Goal: Information Seeking & Learning: Find specific fact

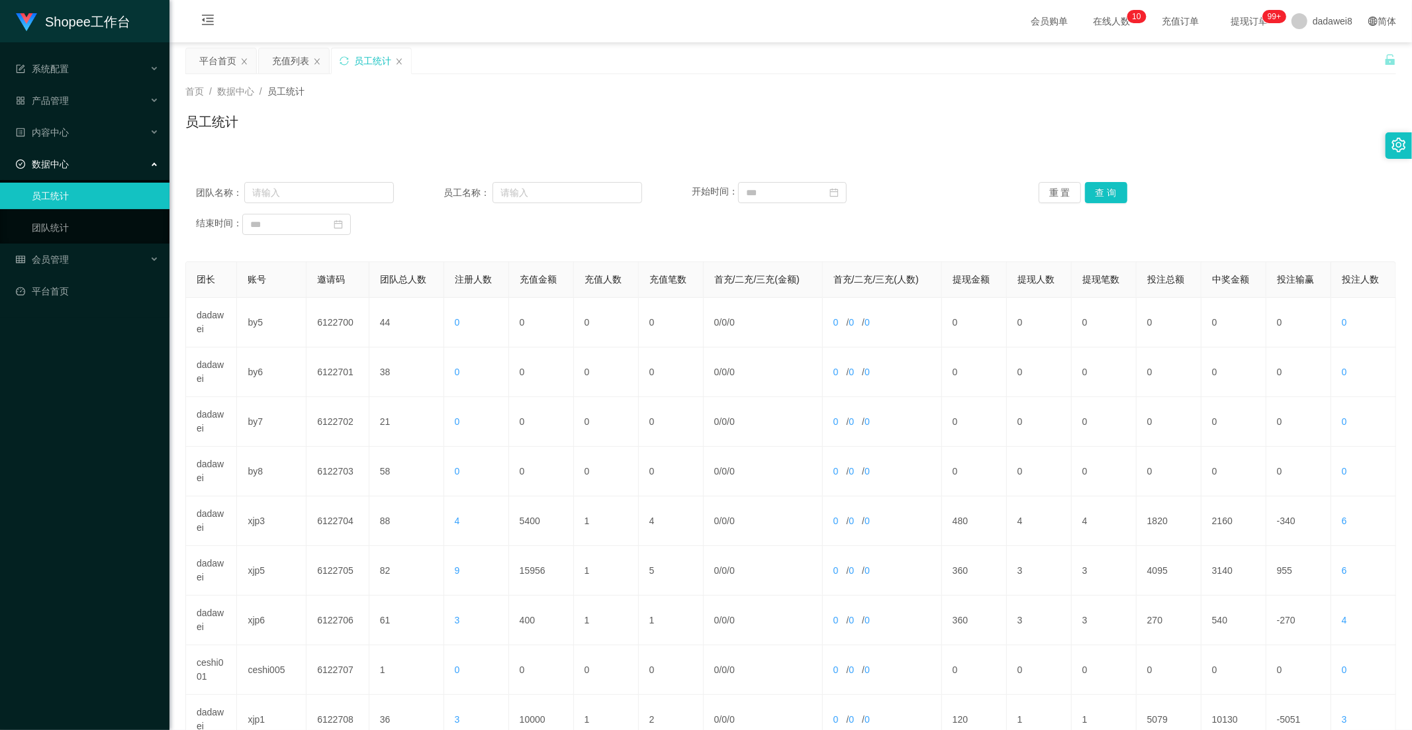
click at [299, 67] on div "充值列表" at bounding box center [290, 60] width 37 height 25
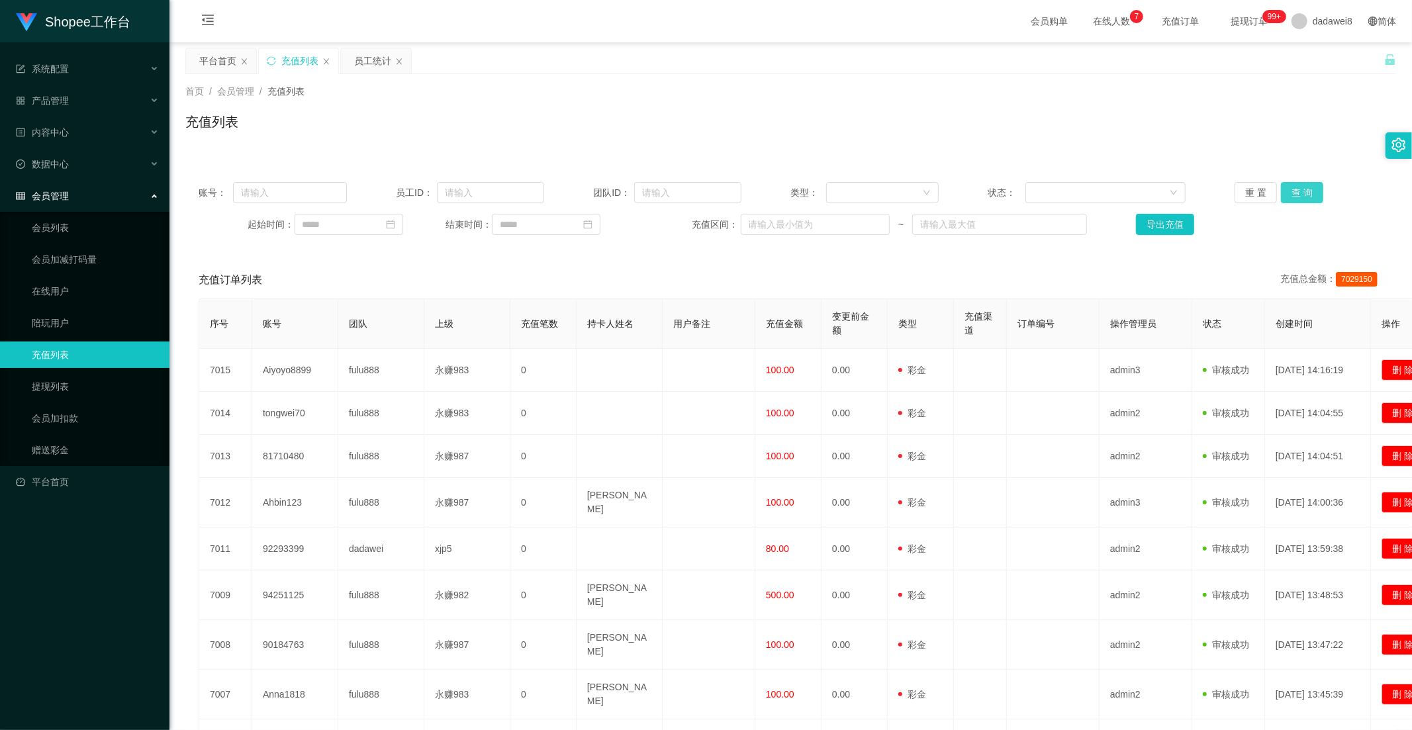
click at [1299, 195] on button "查 询" at bounding box center [1302, 192] width 42 height 21
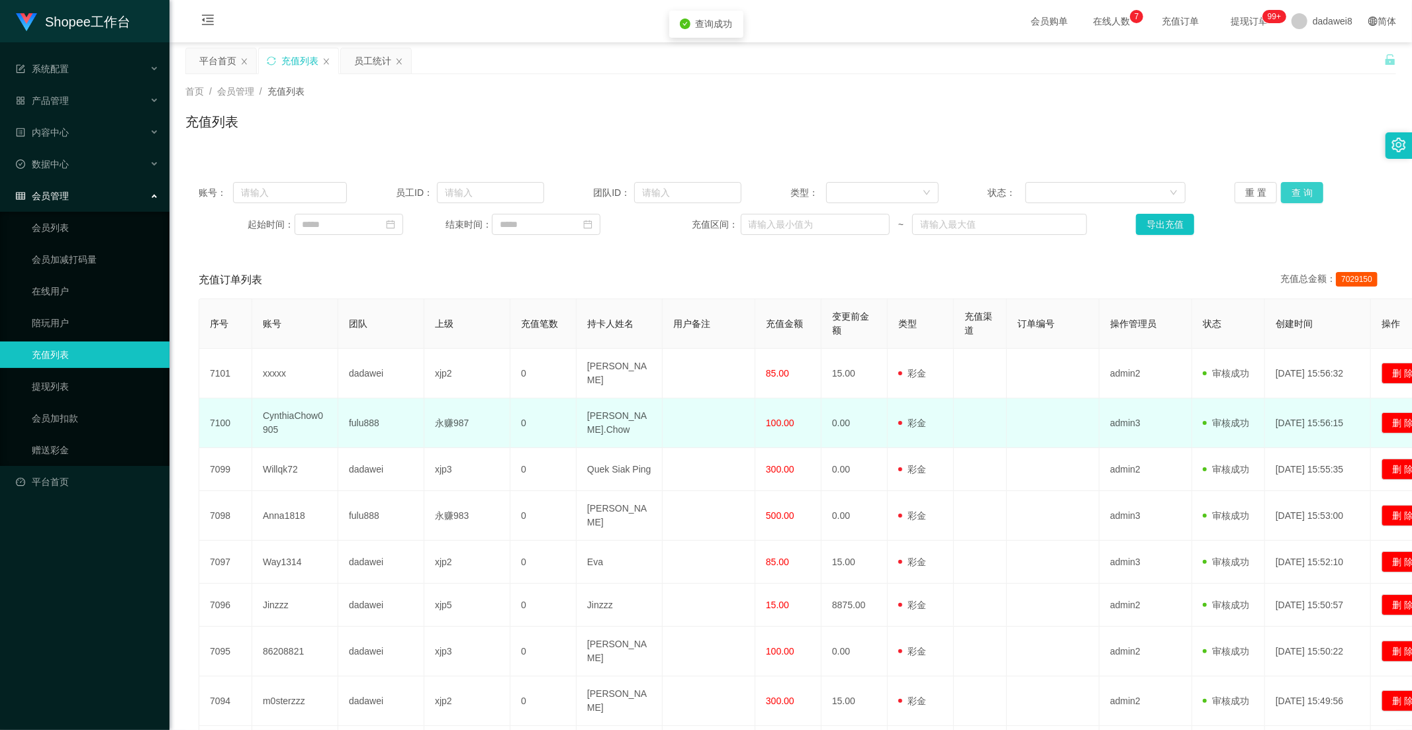
scroll to position [166, 0]
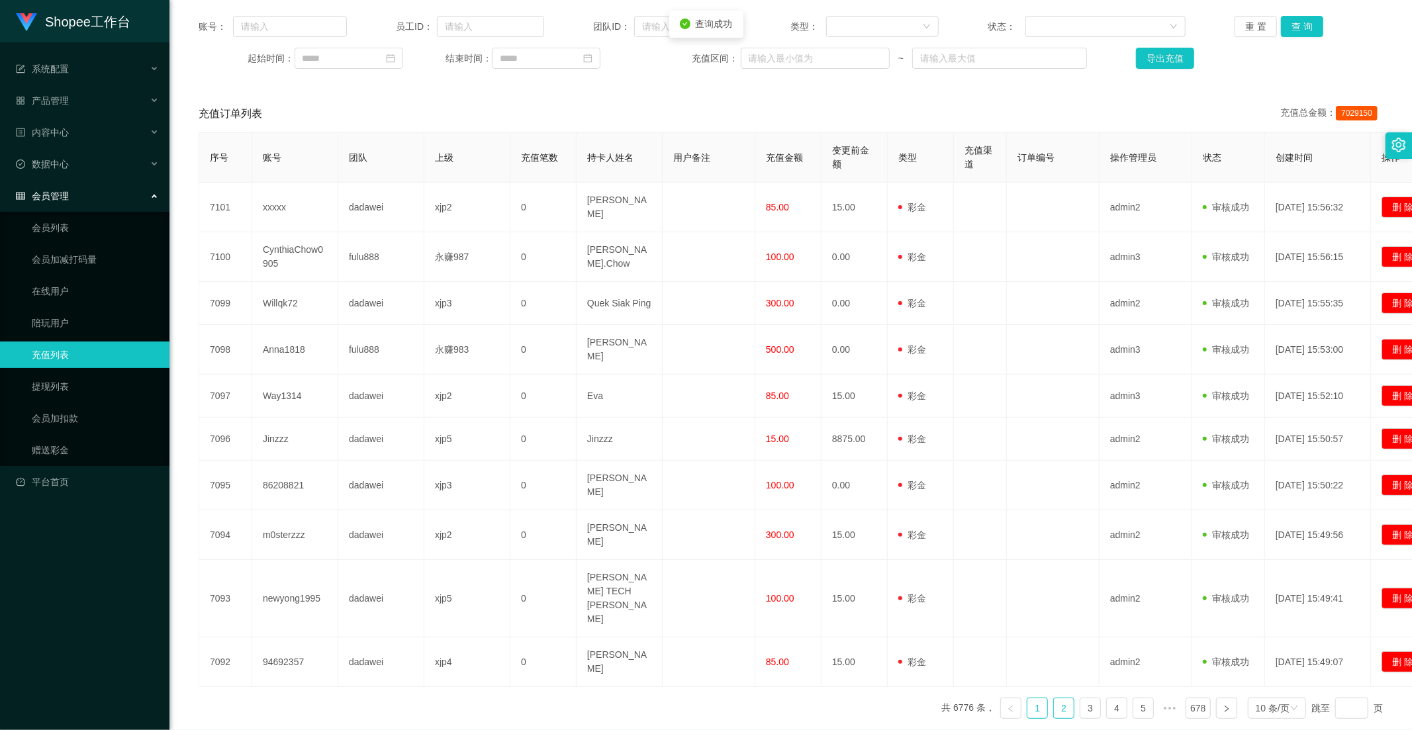
click at [1062, 698] on link "2" at bounding box center [1064, 708] width 20 height 20
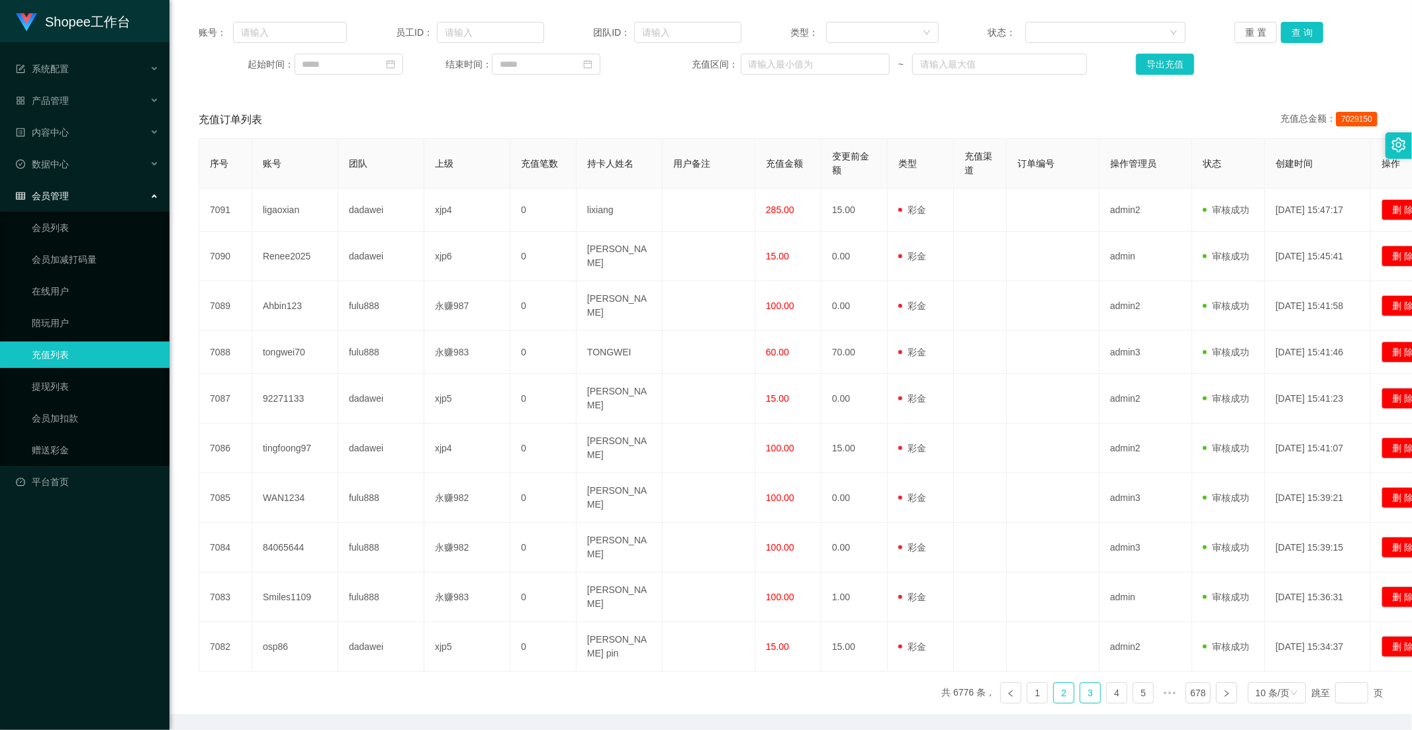
click at [1080, 683] on link "3" at bounding box center [1090, 693] width 20 height 20
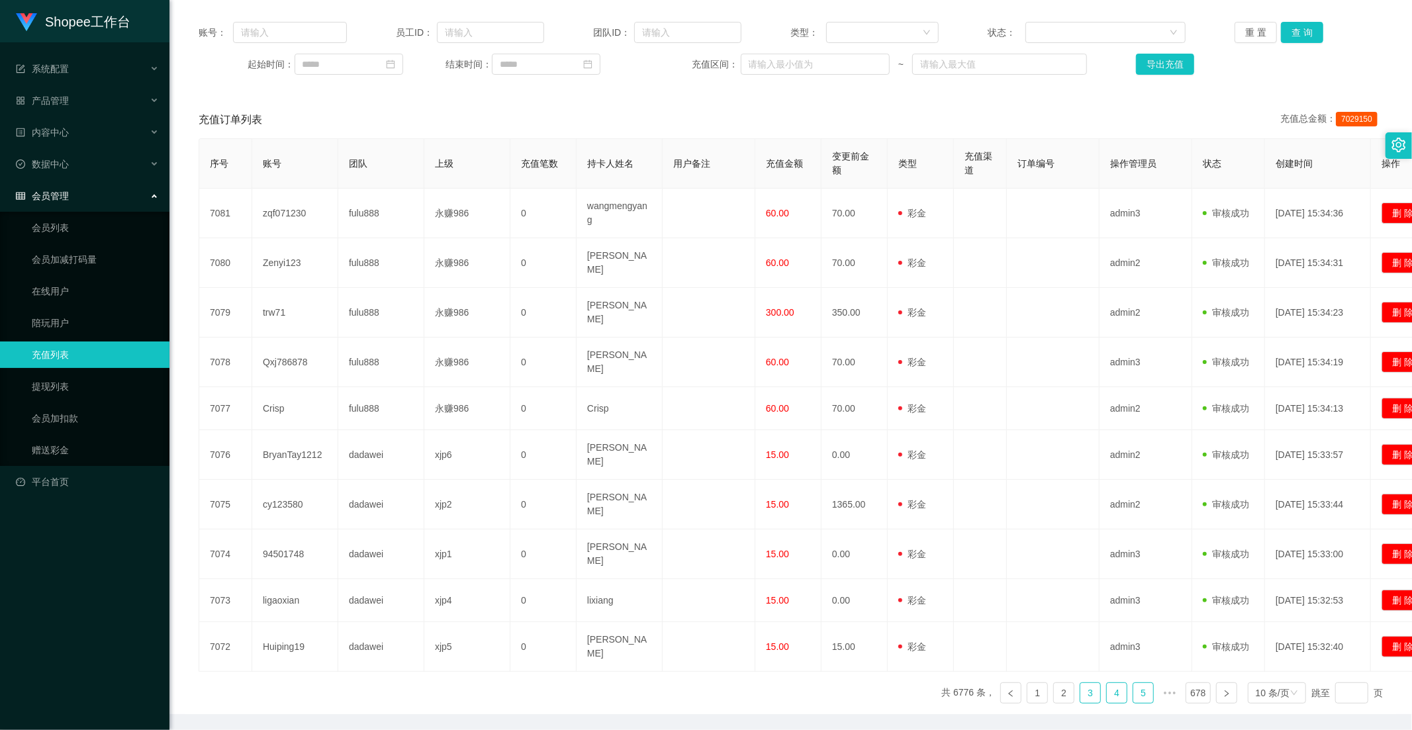
click at [1114, 683] on link "4" at bounding box center [1117, 693] width 20 height 20
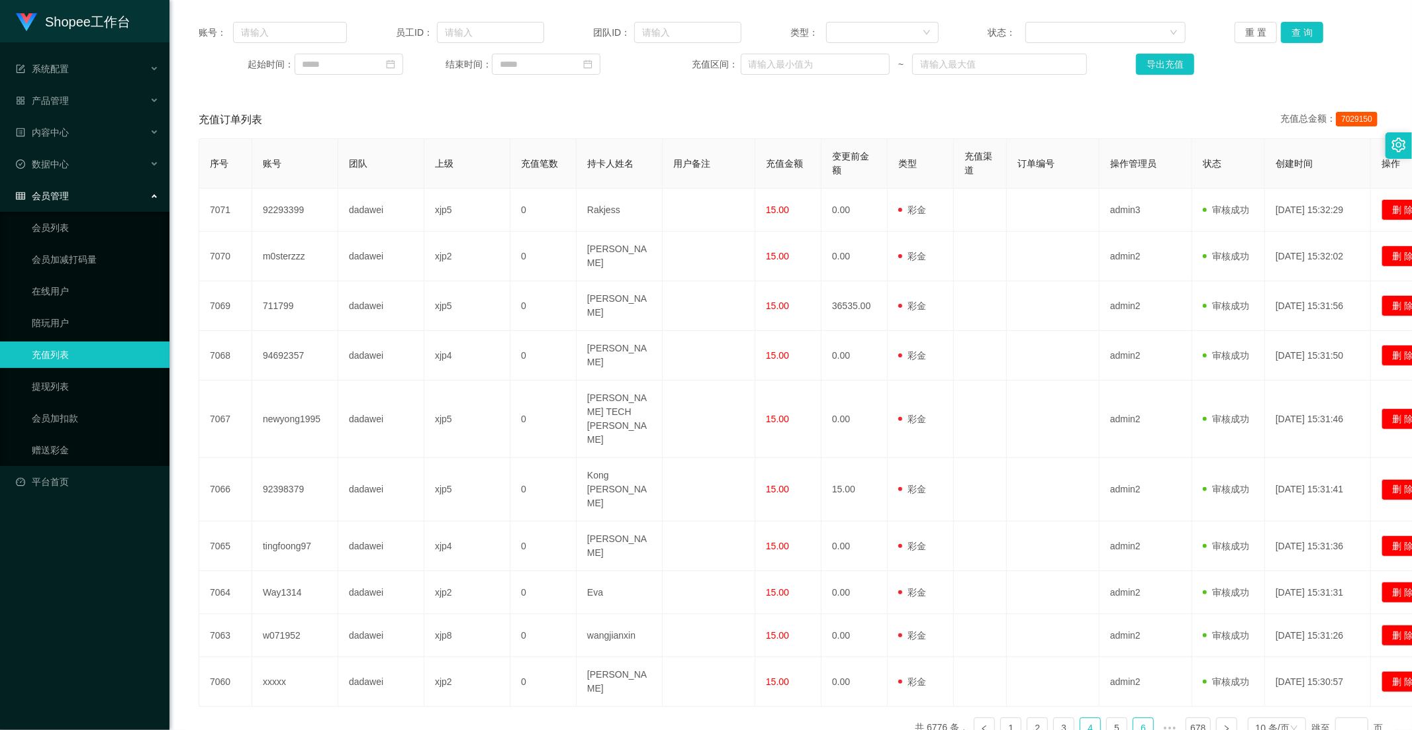
click at [1133, 718] on link "6" at bounding box center [1143, 728] width 20 height 20
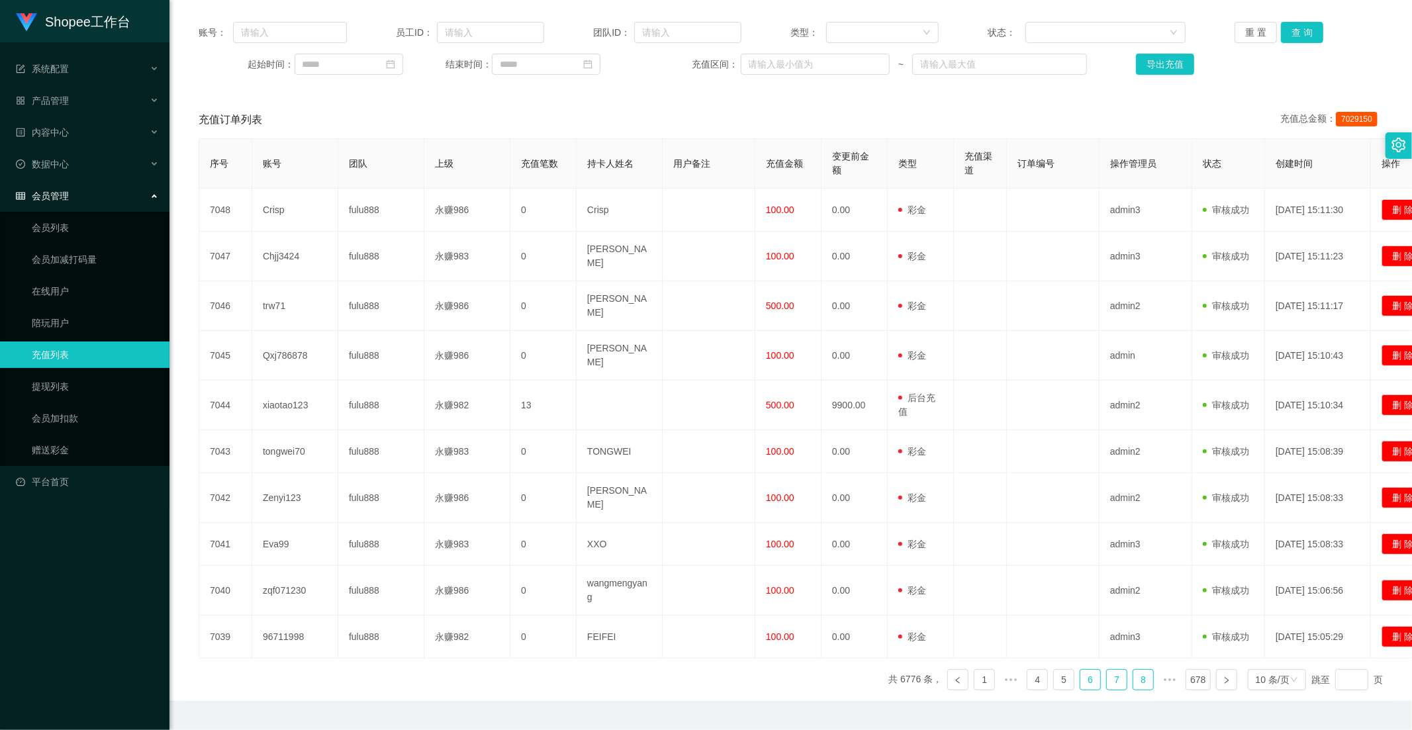
click at [1107, 670] on link "7" at bounding box center [1117, 680] width 20 height 20
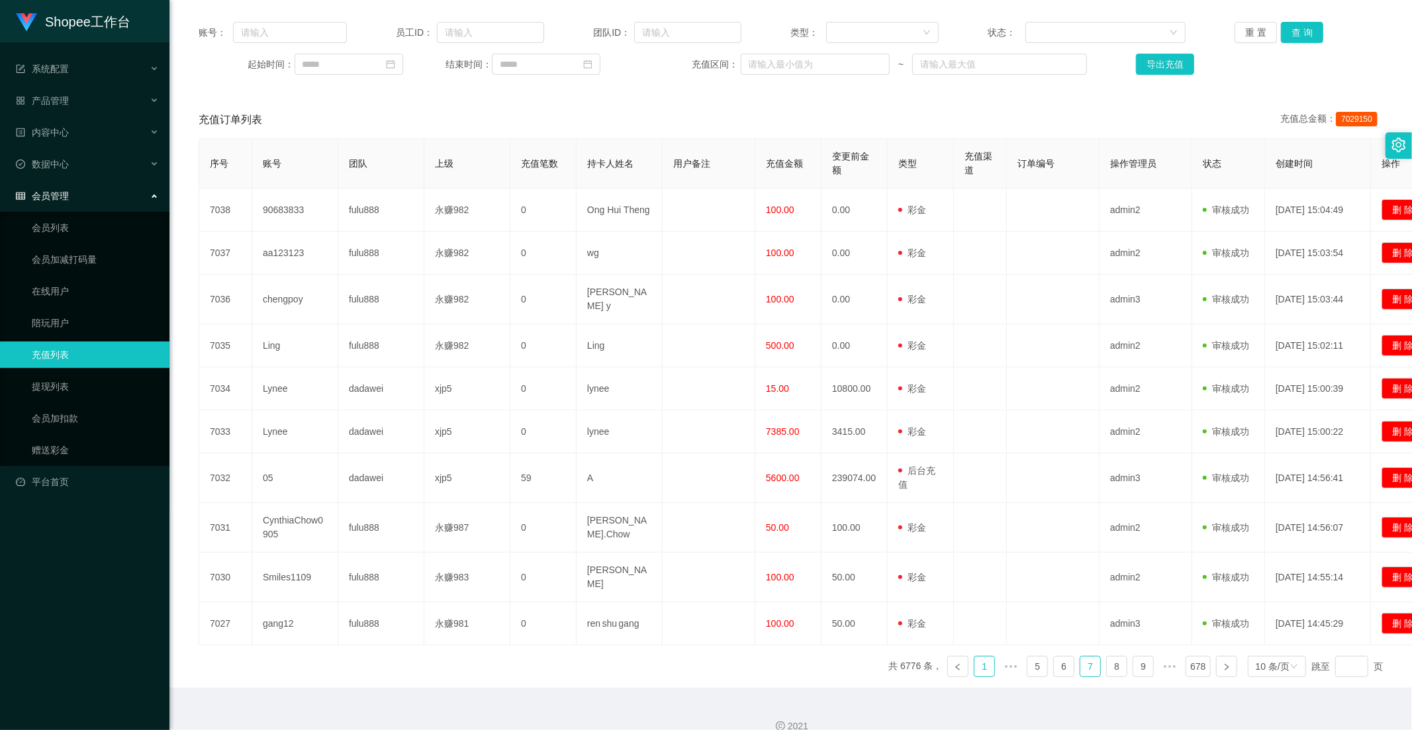
click at [977, 665] on link "1" at bounding box center [984, 667] width 20 height 20
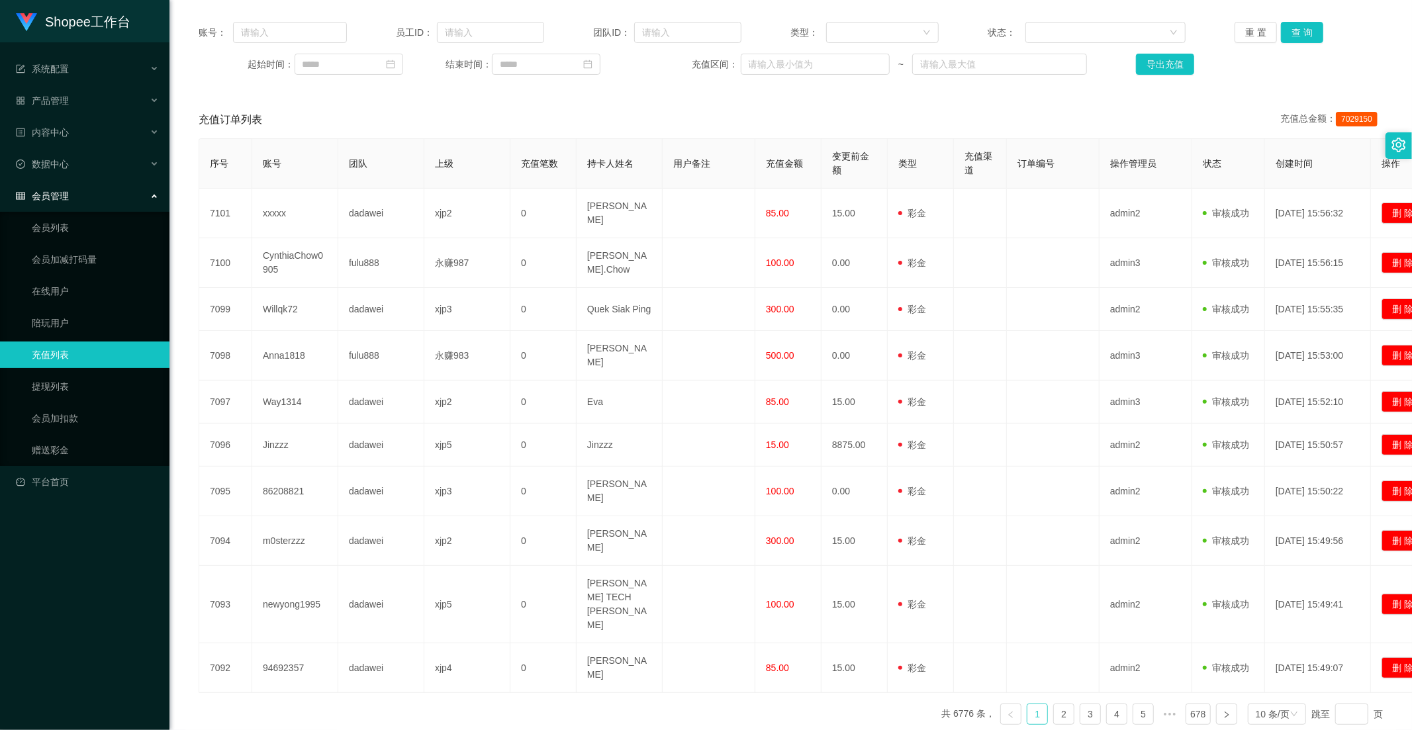
scroll to position [0, 0]
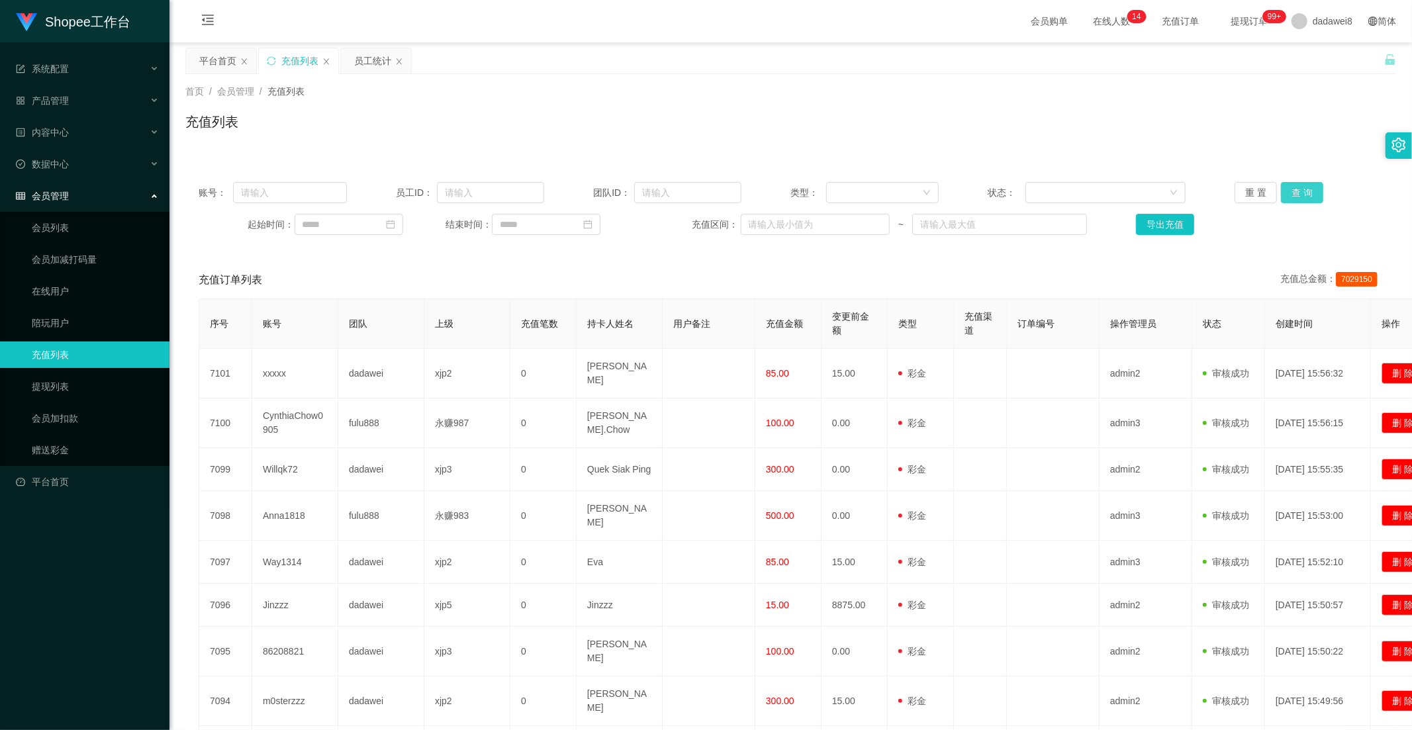
click at [1288, 189] on button "查 询" at bounding box center [1302, 192] width 42 height 21
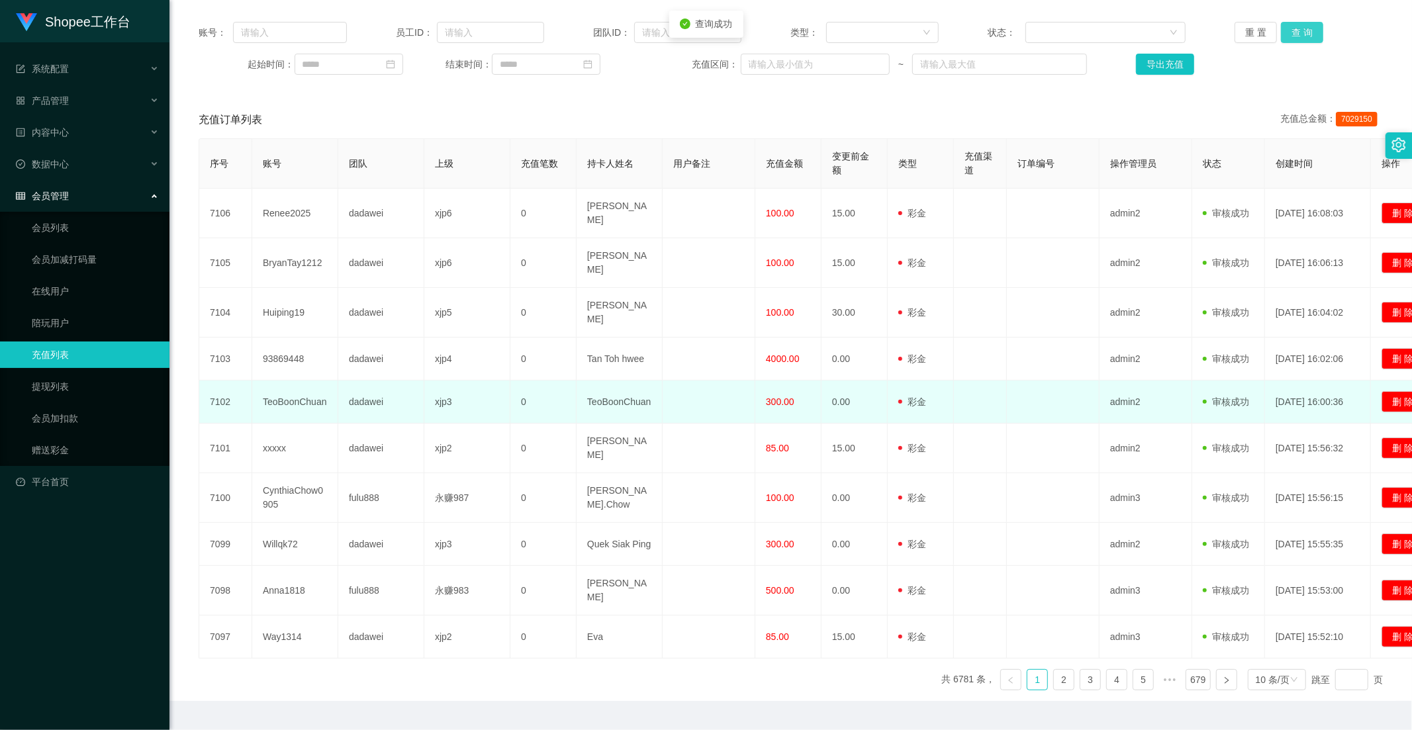
scroll to position [87, 0]
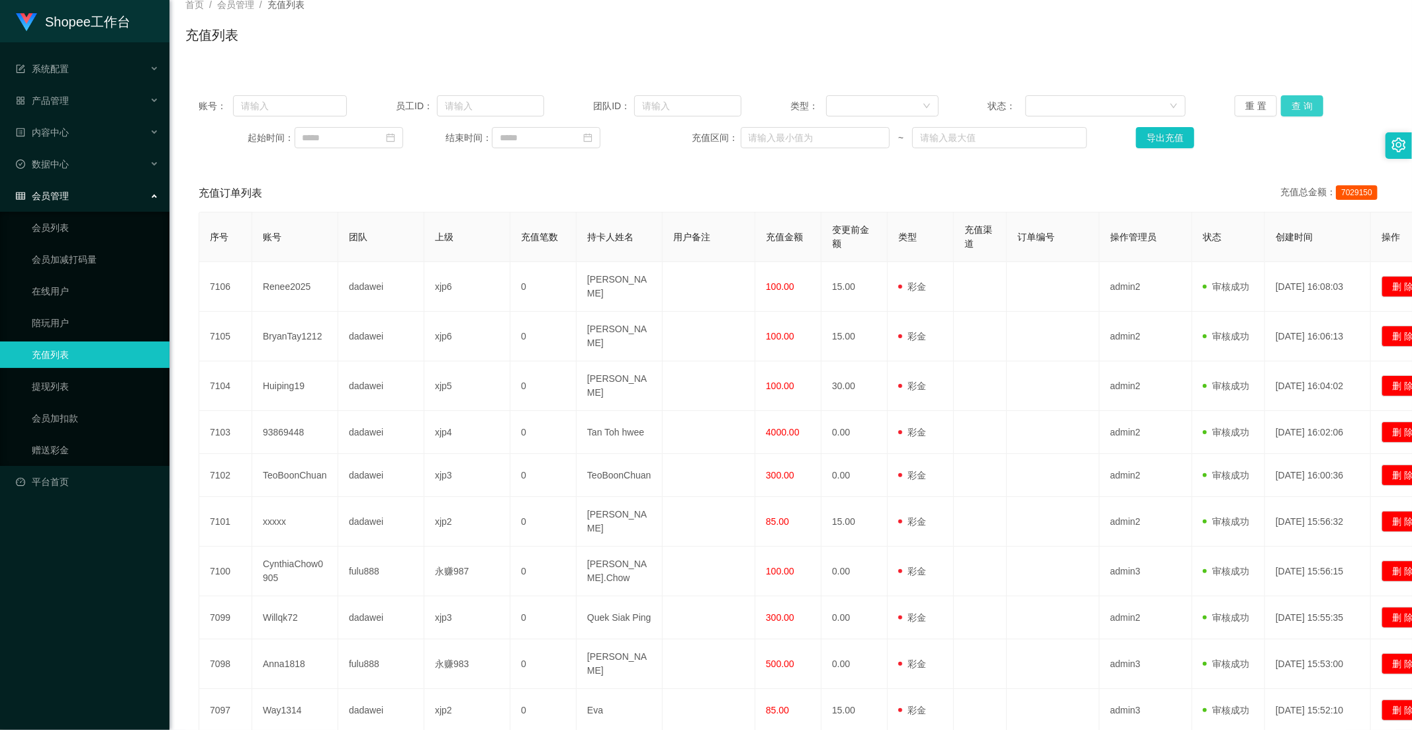
click at [1289, 107] on button "查 询" at bounding box center [1302, 105] width 42 height 21
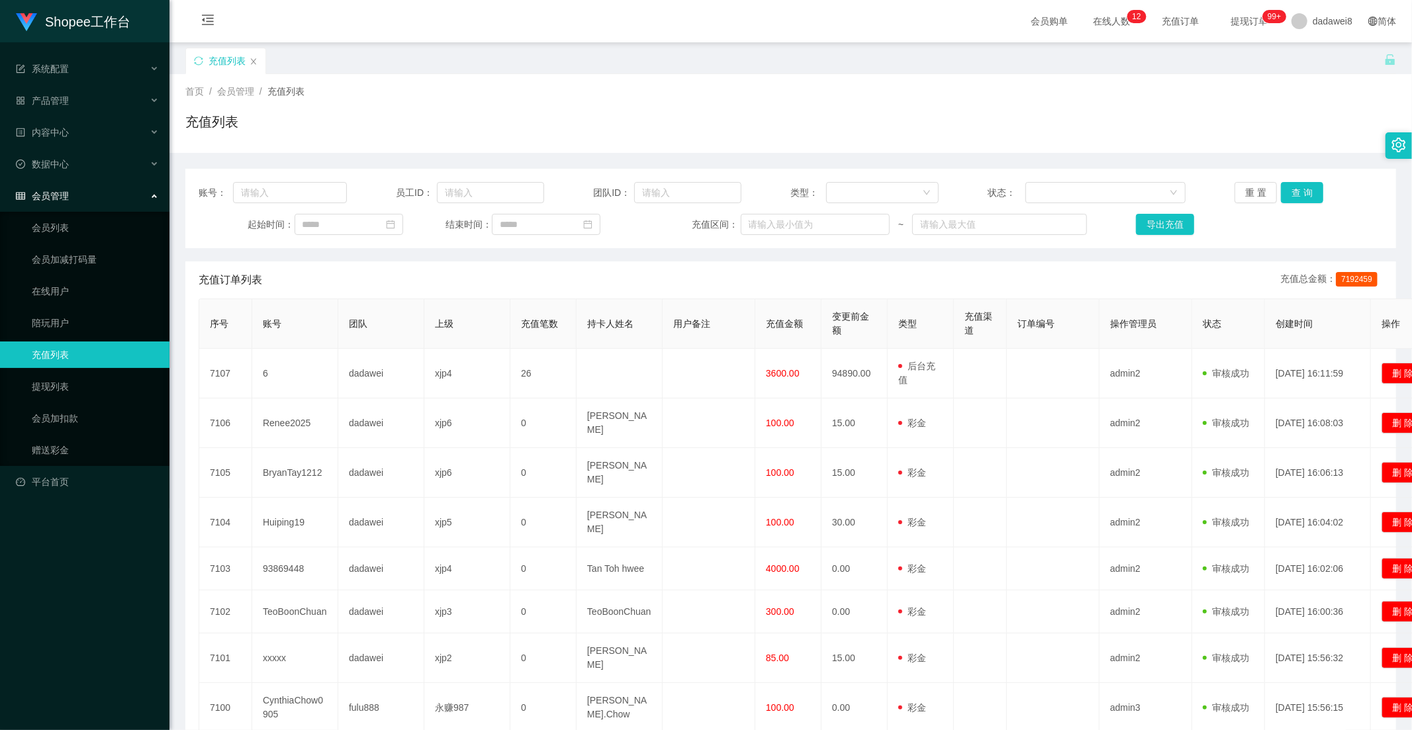
click at [83, 195] on div "会员管理" at bounding box center [84, 196] width 169 height 26
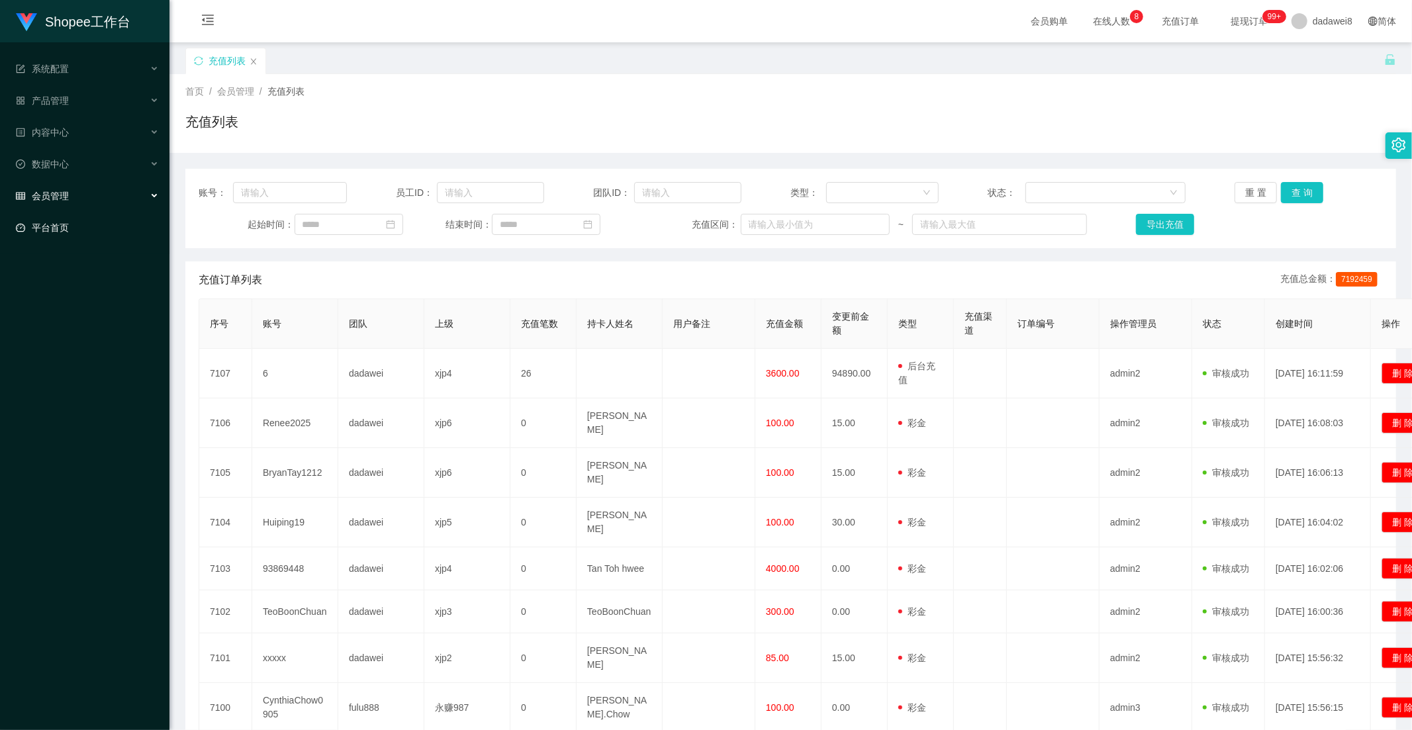
click at [73, 222] on link "平台首页" at bounding box center [87, 227] width 143 height 26
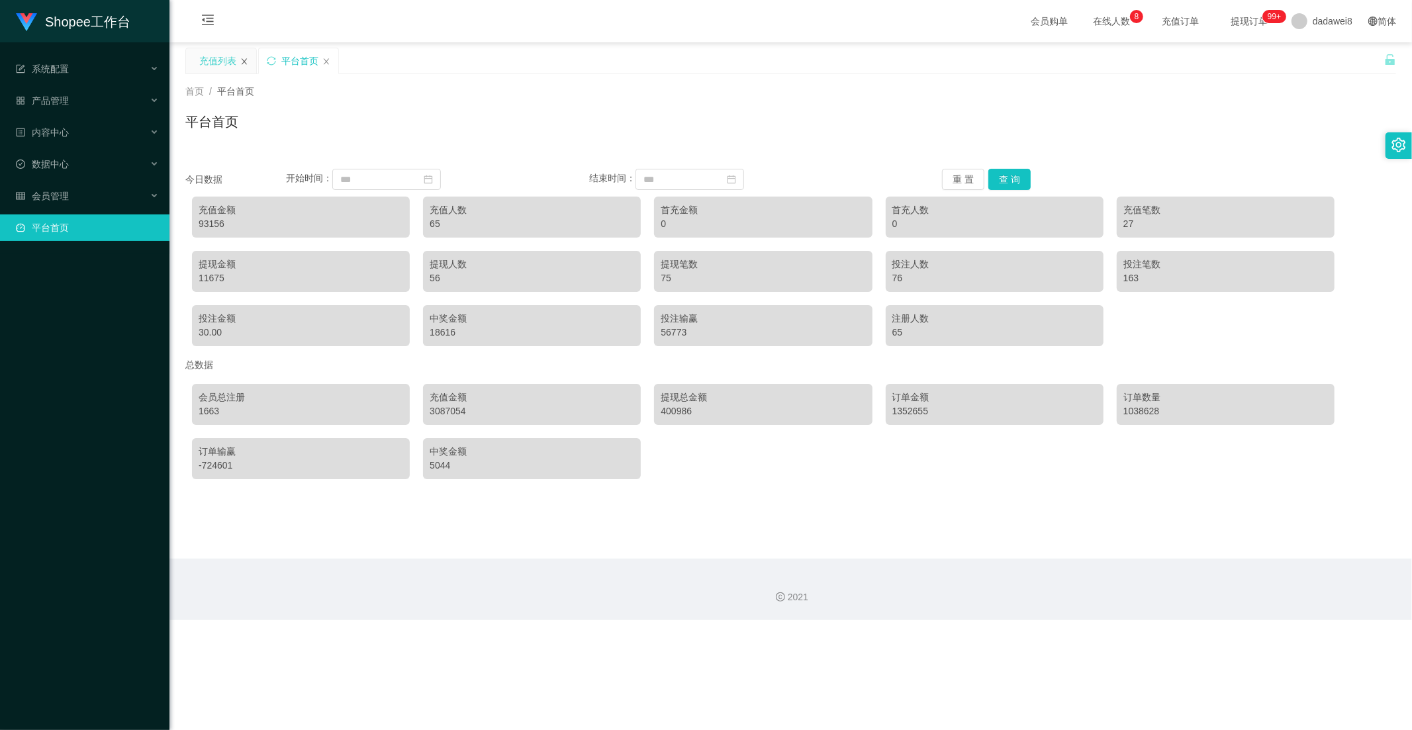
click at [242, 62] on icon "图标: close" at bounding box center [244, 62] width 8 height 8
click at [89, 191] on div "会员管理" at bounding box center [84, 196] width 169 height 26
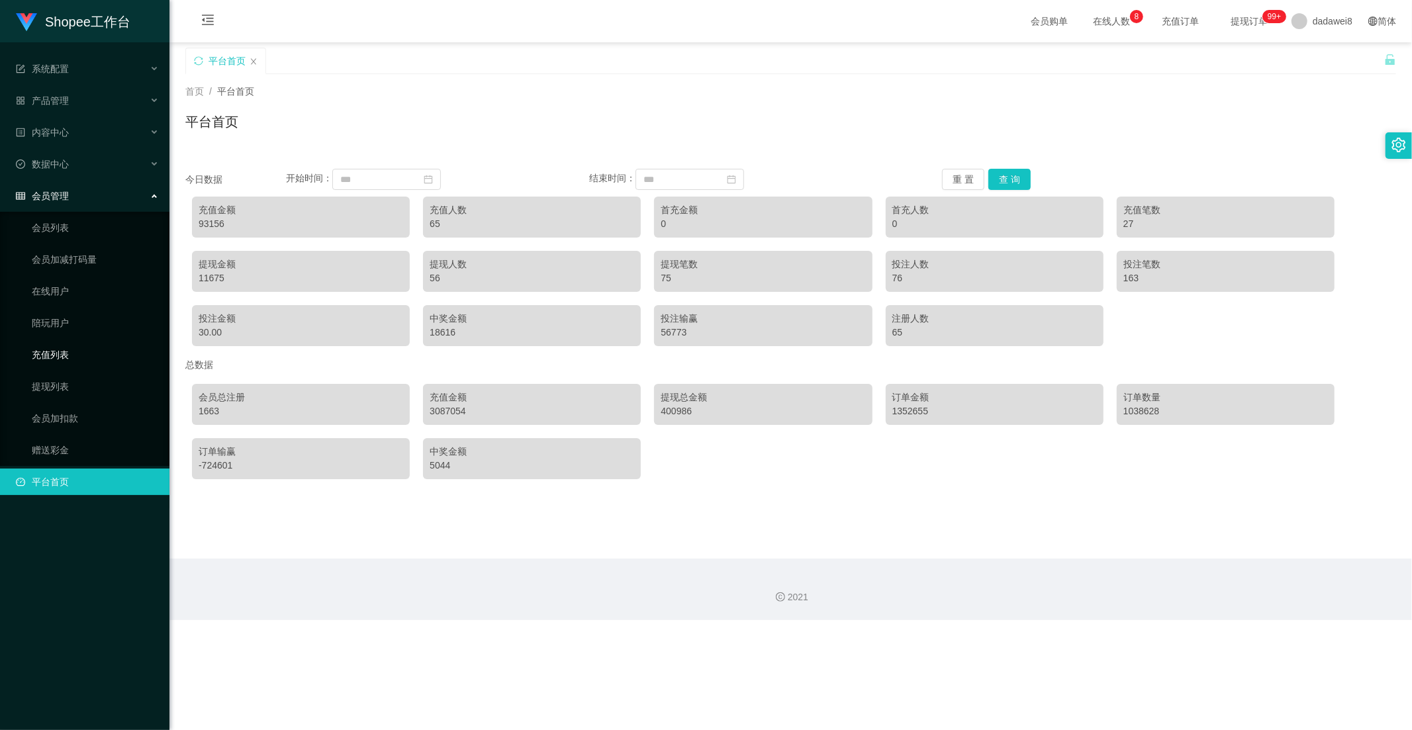
click at [70, 357] on link "充值列表" at bounding box center [95, 355] width 127 height 26
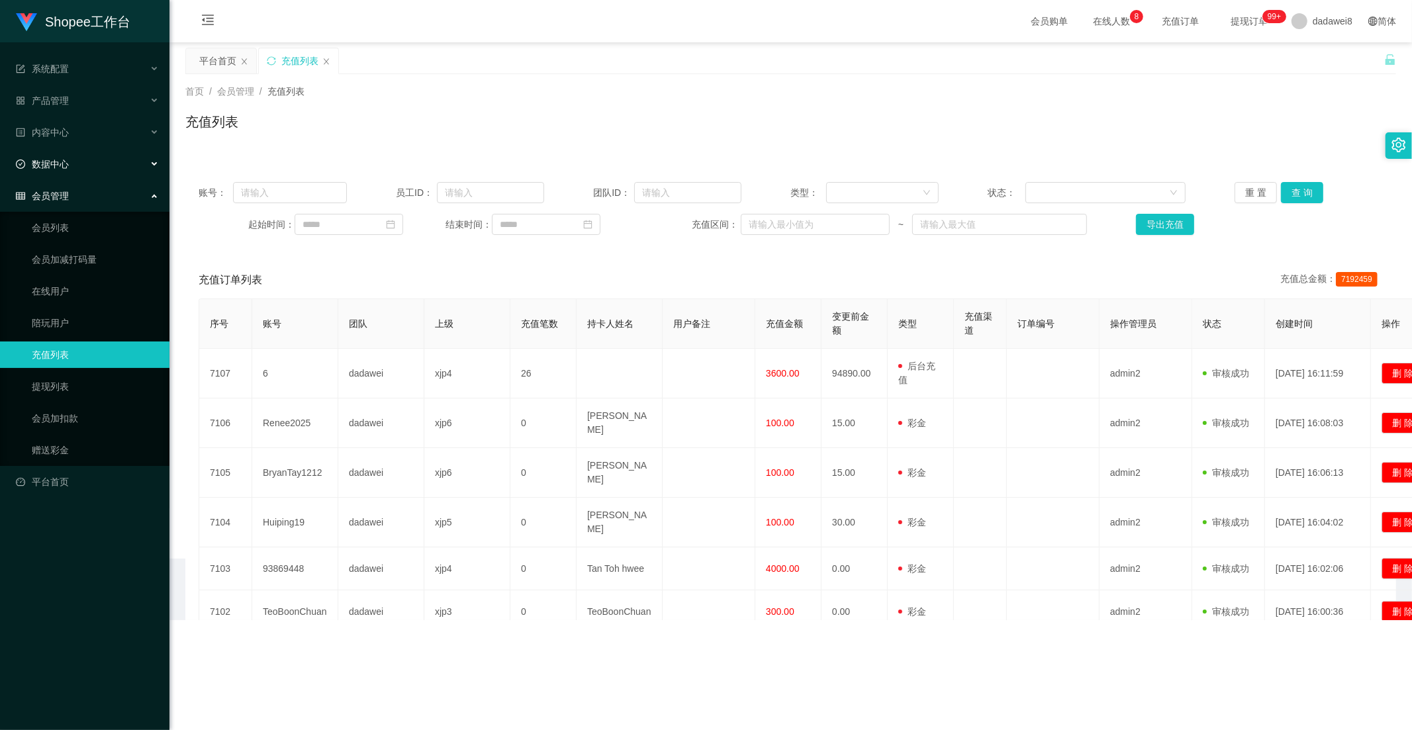
click at [70, 163] on div "数据中心" at bounding box center [84, 164] width 169 height 26
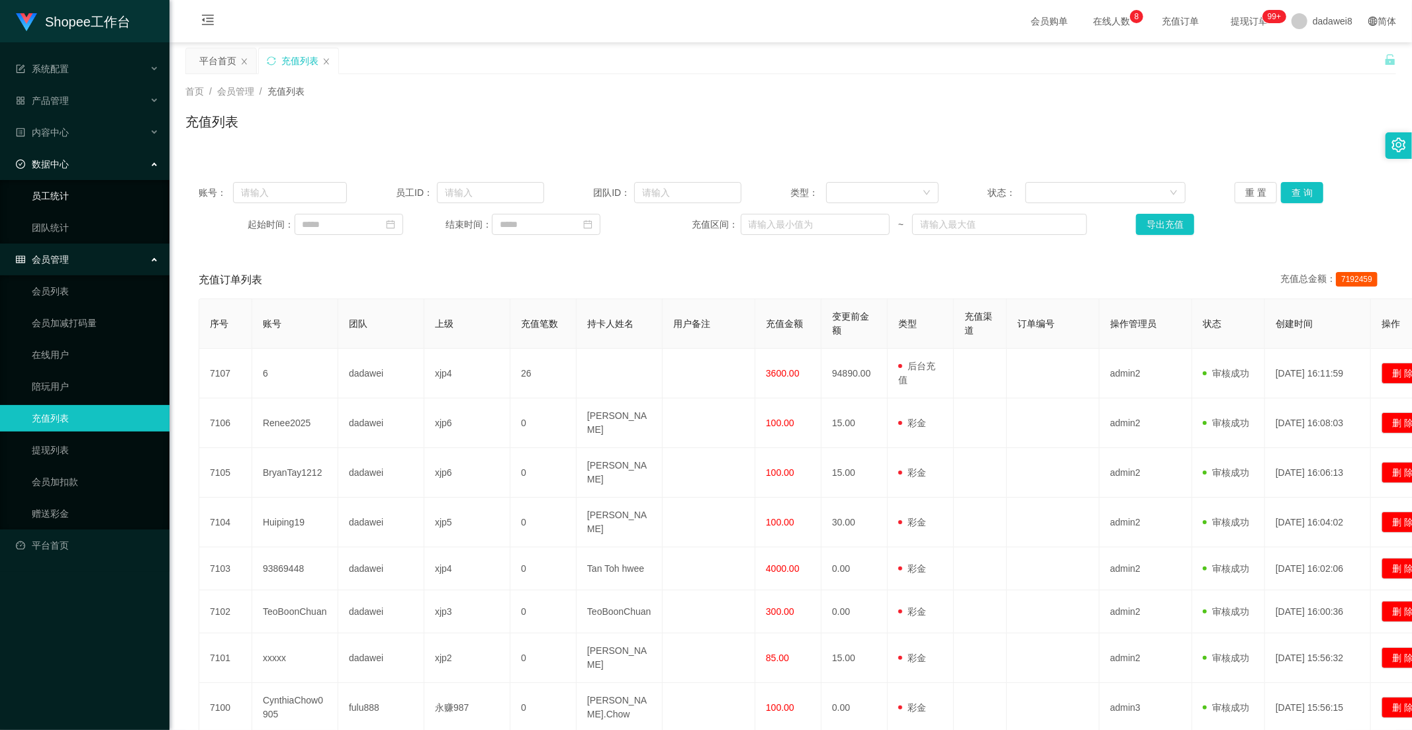
click at [77, 197] on link "员工统计" at bounding box center [95, 196] width 127 height 26
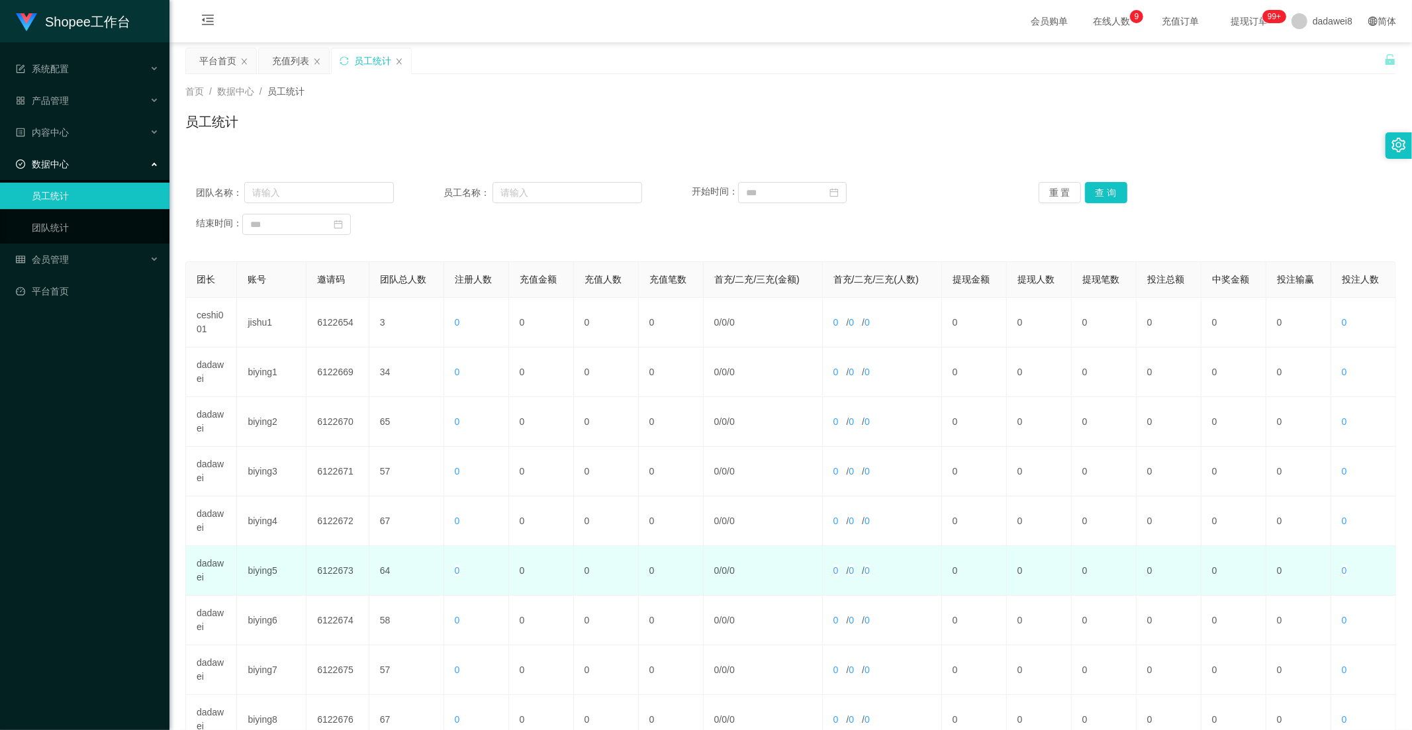
click at [468, 582] on td "0" at bounding box center [476, 571] width 65 height 50
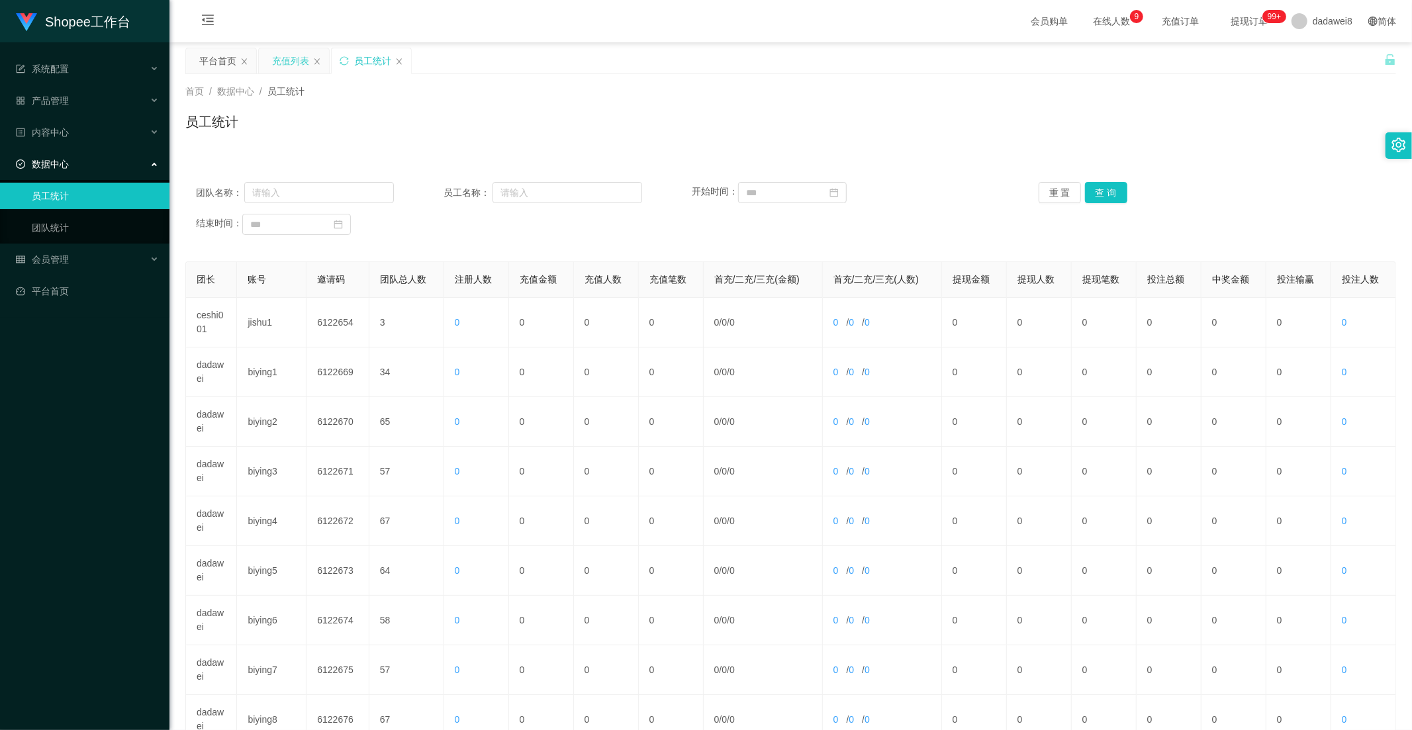
click at [277, 61] on div "充值列表" at bounding box center [290, 60] width 37 height 25
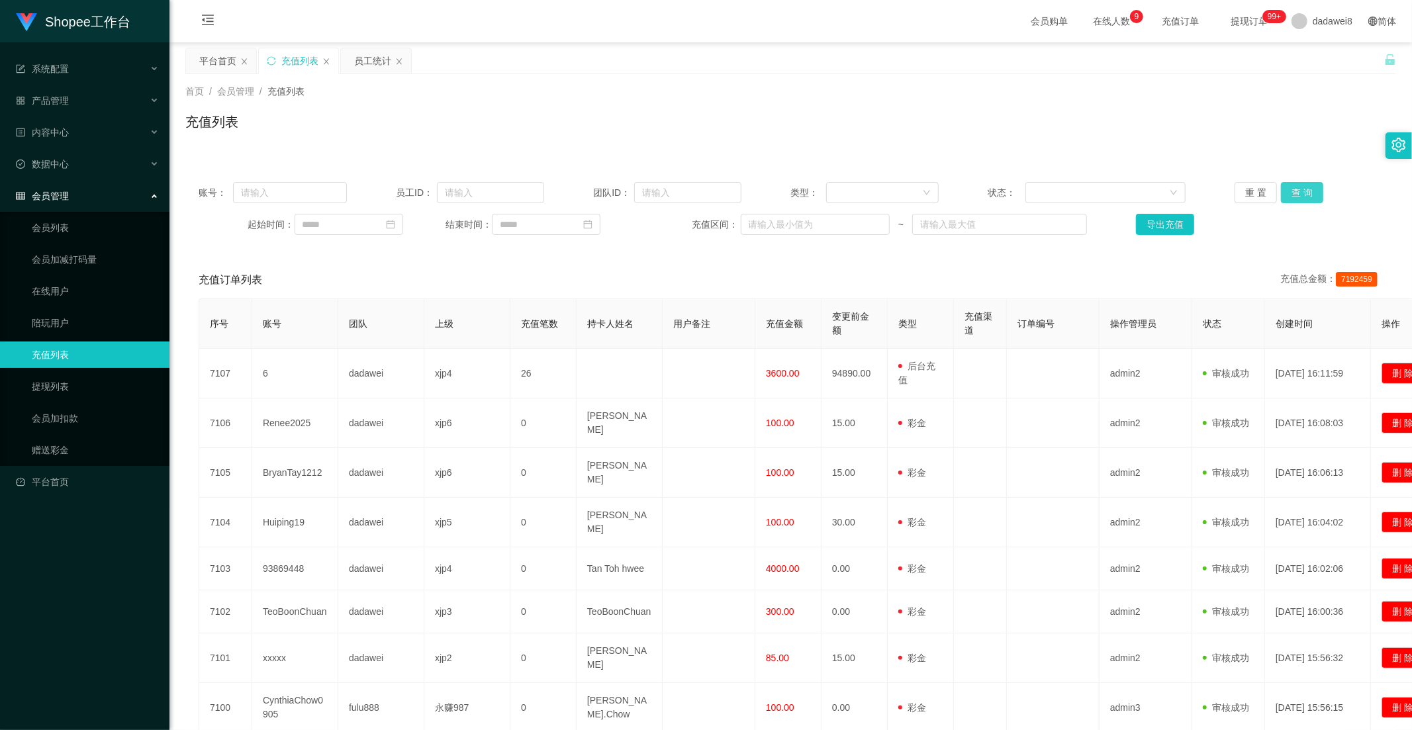
click at [1299, 187] on button "查 询" at bounding box center [1302, 192] width 42 height 21
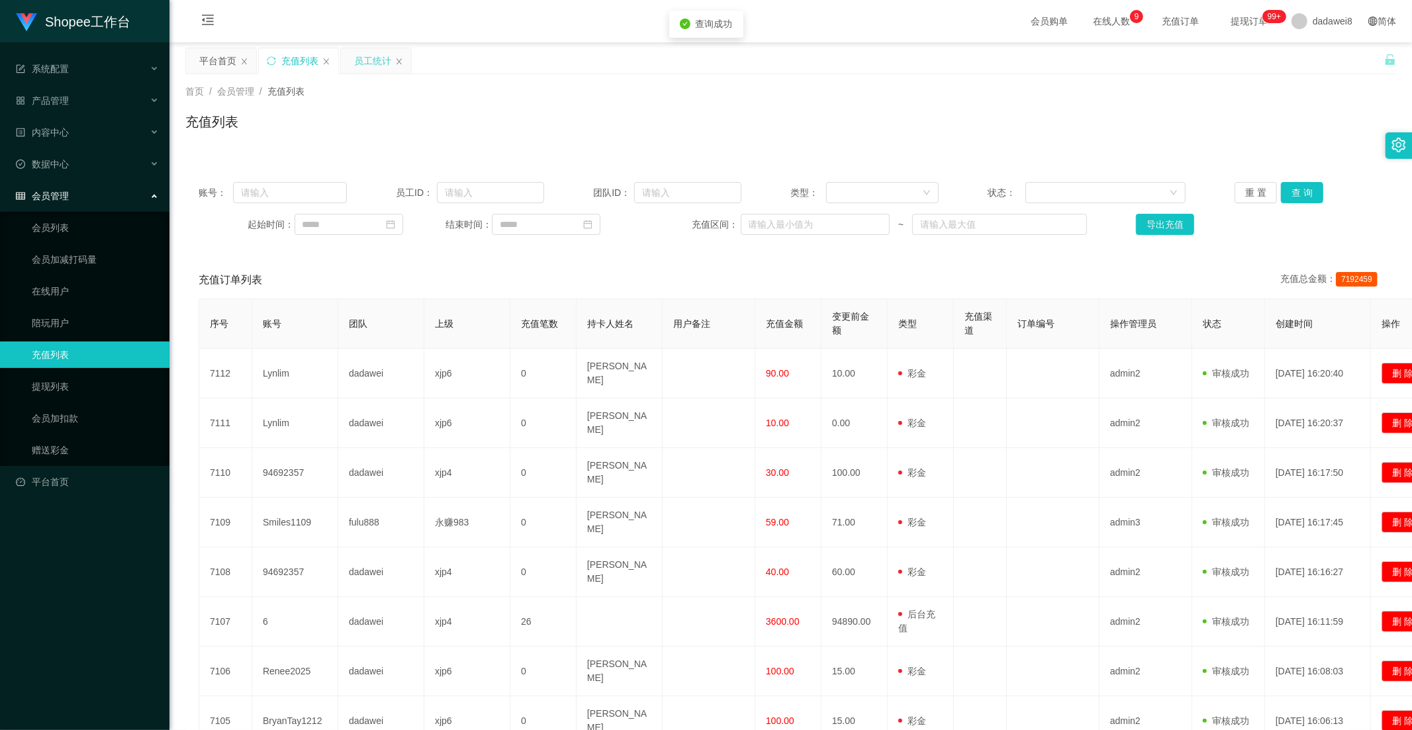
click at [374, 64] on div "员工统计" at bounding box center [372, 60] width 37 height 25
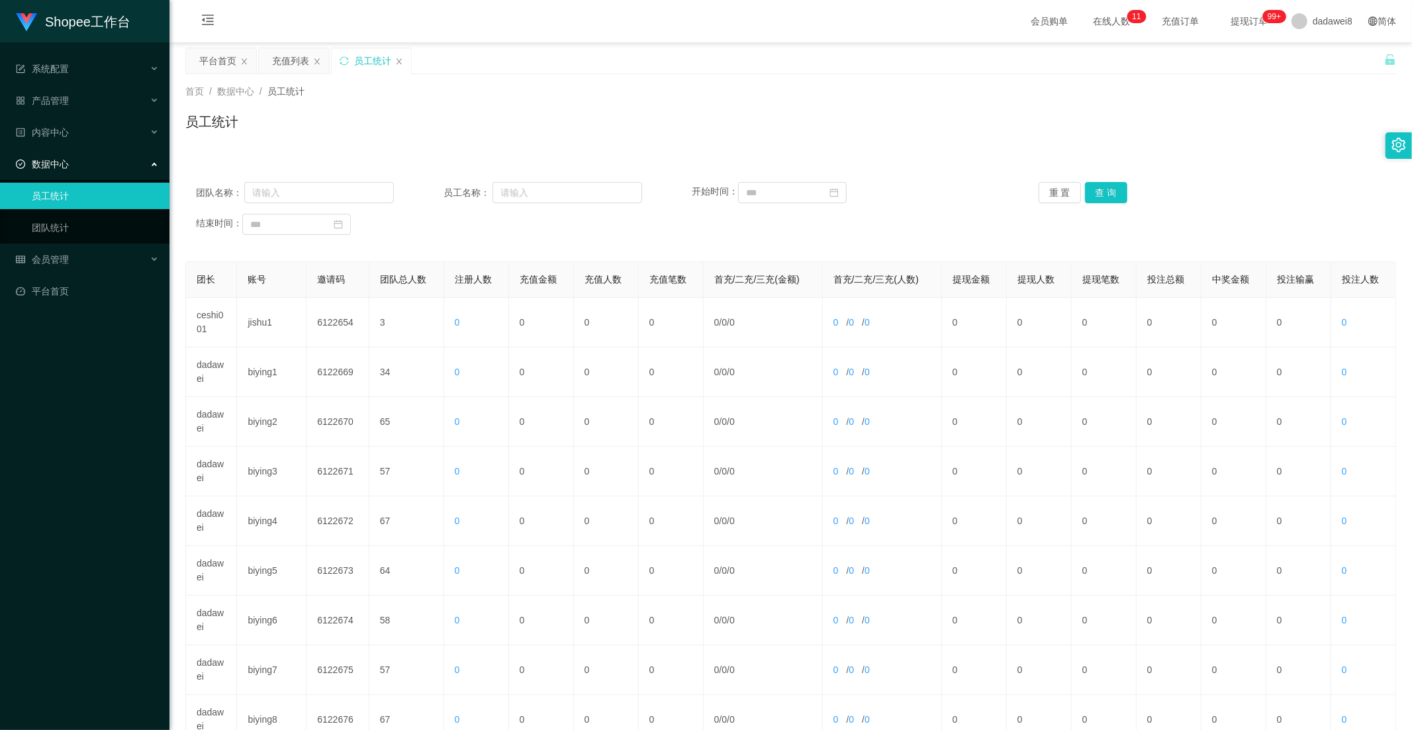
scroll to position [185, 0]
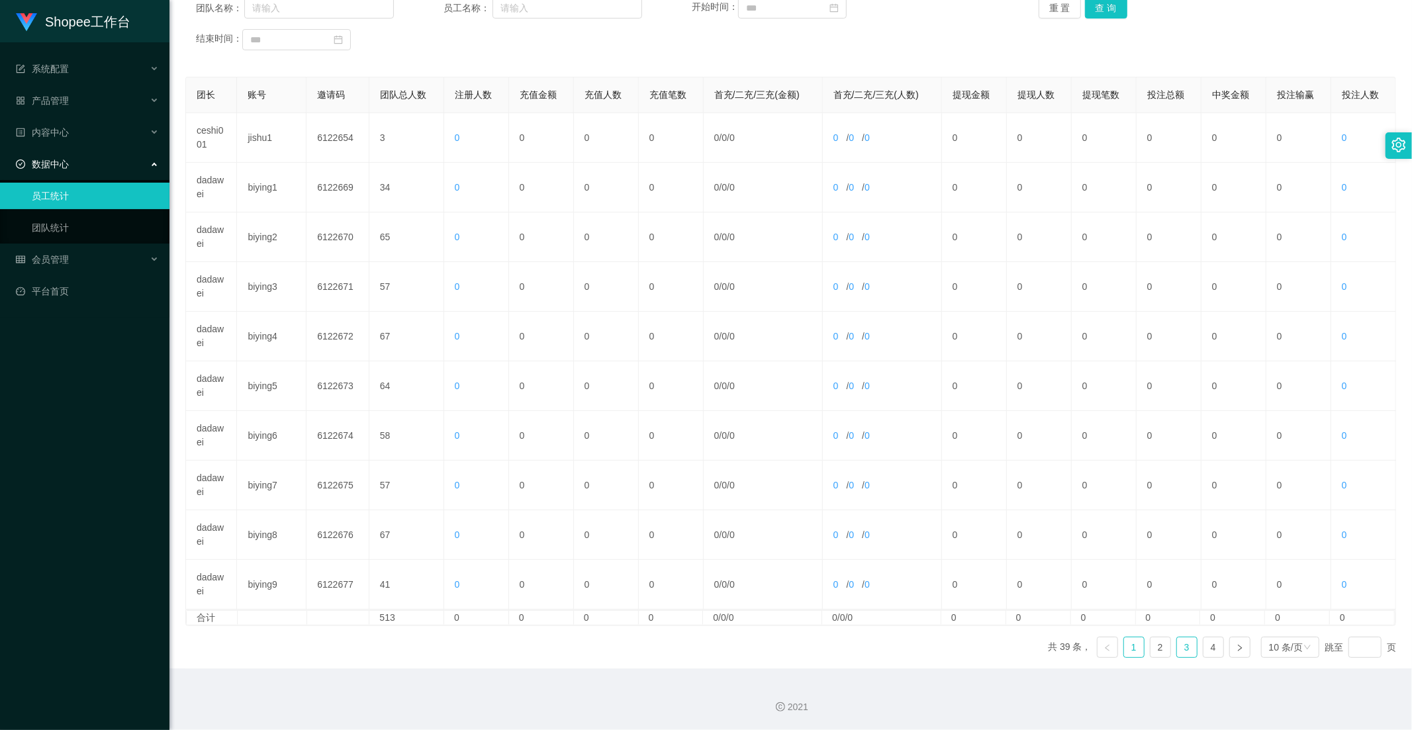
click at [1177, 652] on link "3" at bounding box center [1187, 647] width 20 height 20
drag, startPoint x: 1200, startPoint y: 642, endPoint x: 1167, endPoint y: 637, distance: 33.4
click at [1203, 642] on link "4" at bounding box center [1213, 647] width 20 height 20
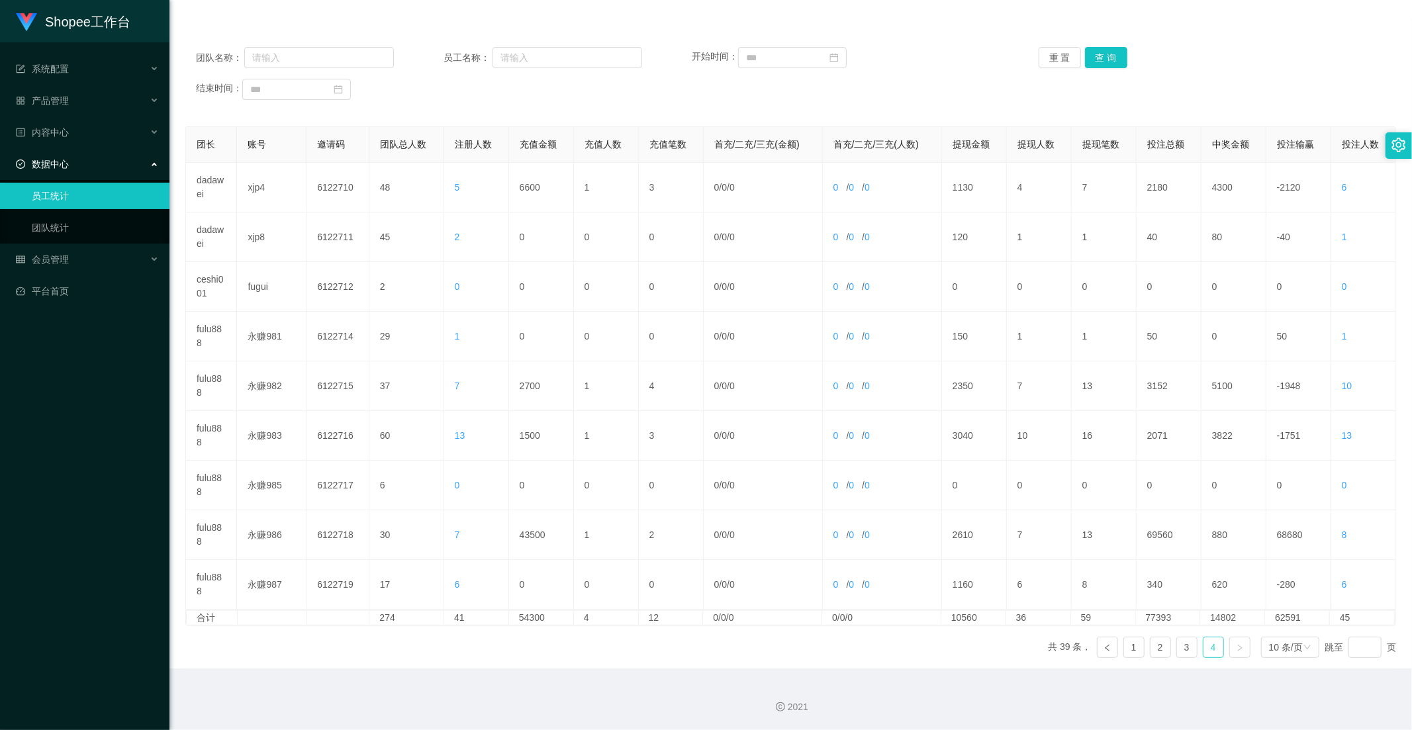
click at [1209, 646] on link "4" at bounding box center [1213, 647] width 20 height 20
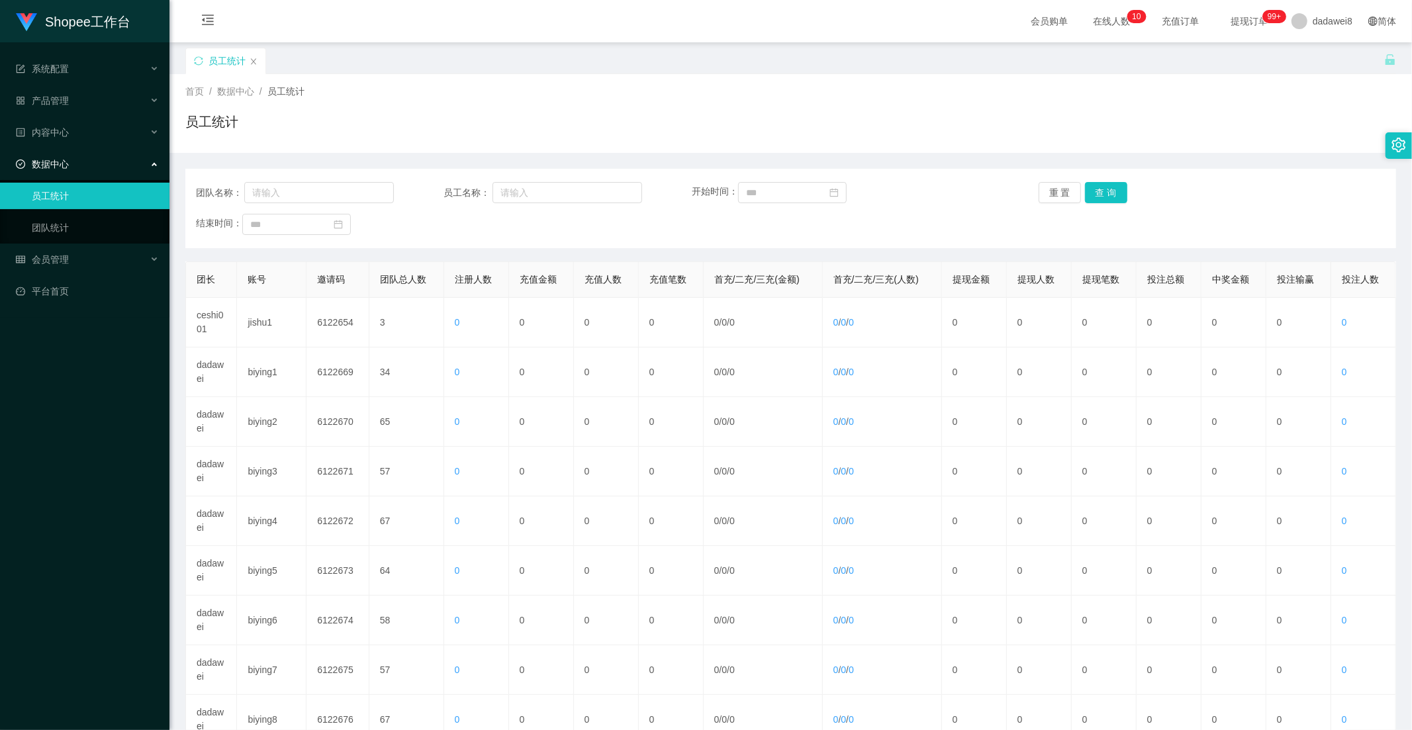
click at [115, 163] on div "数据中心" at bounding box center [84, 164] width 169 height 26
click at [33, 216] on link "平台首页" at bounding box center [87, 227] width 143 height 26
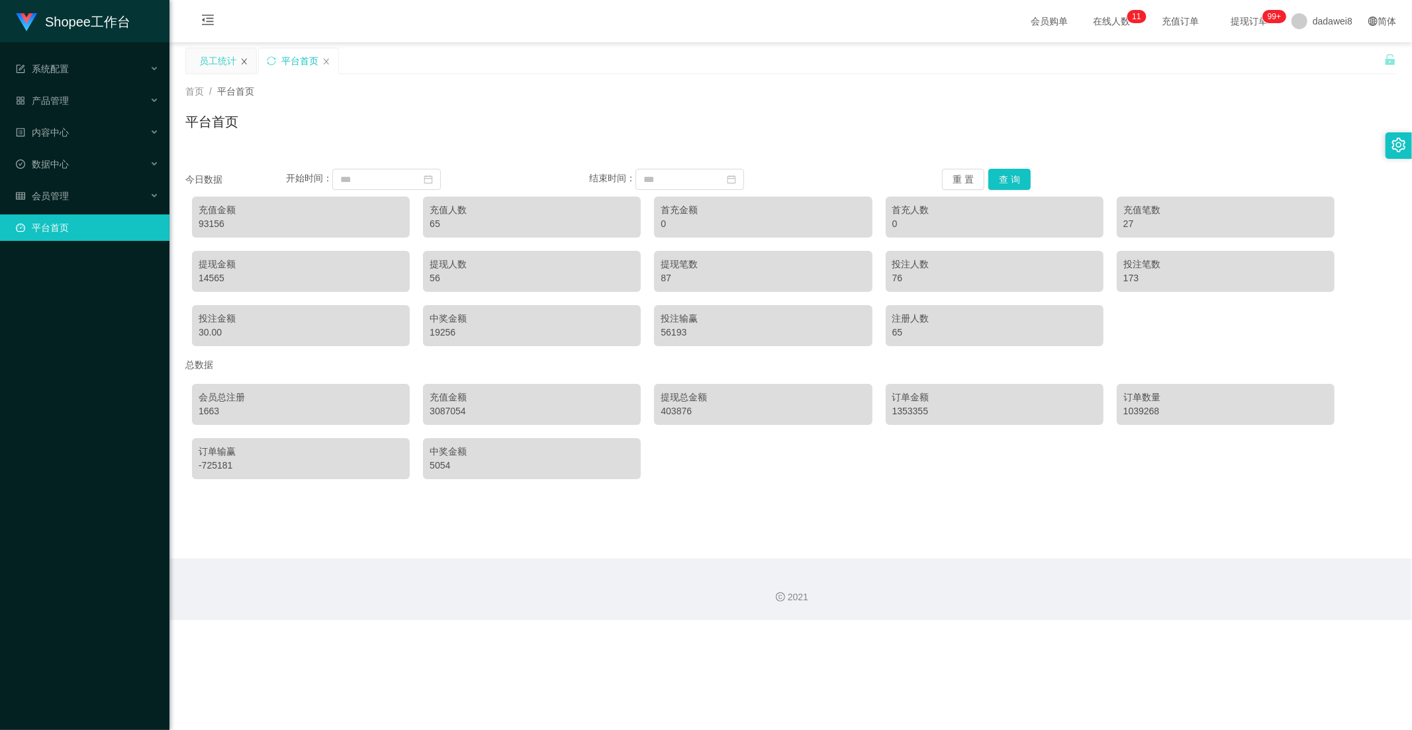
click at [248, 64] on icon "图标: close" at bounding box center [244, 62] width 8 height 8
click at [82, 162] on div "数据中心" at bounding box center [84, 164] width 169 height 26
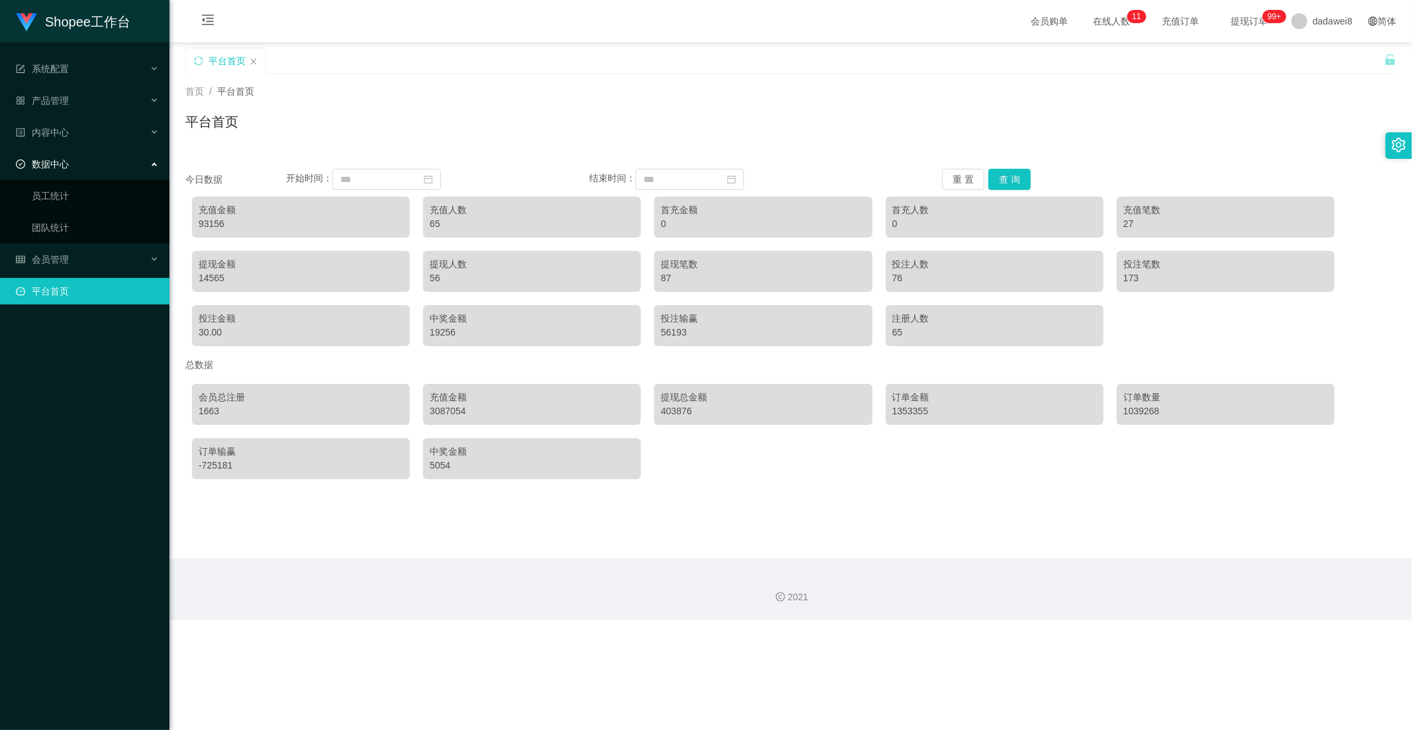
click at [82, 162] on div "数据中心" at bounding box center [84, 164] width 169 height 26
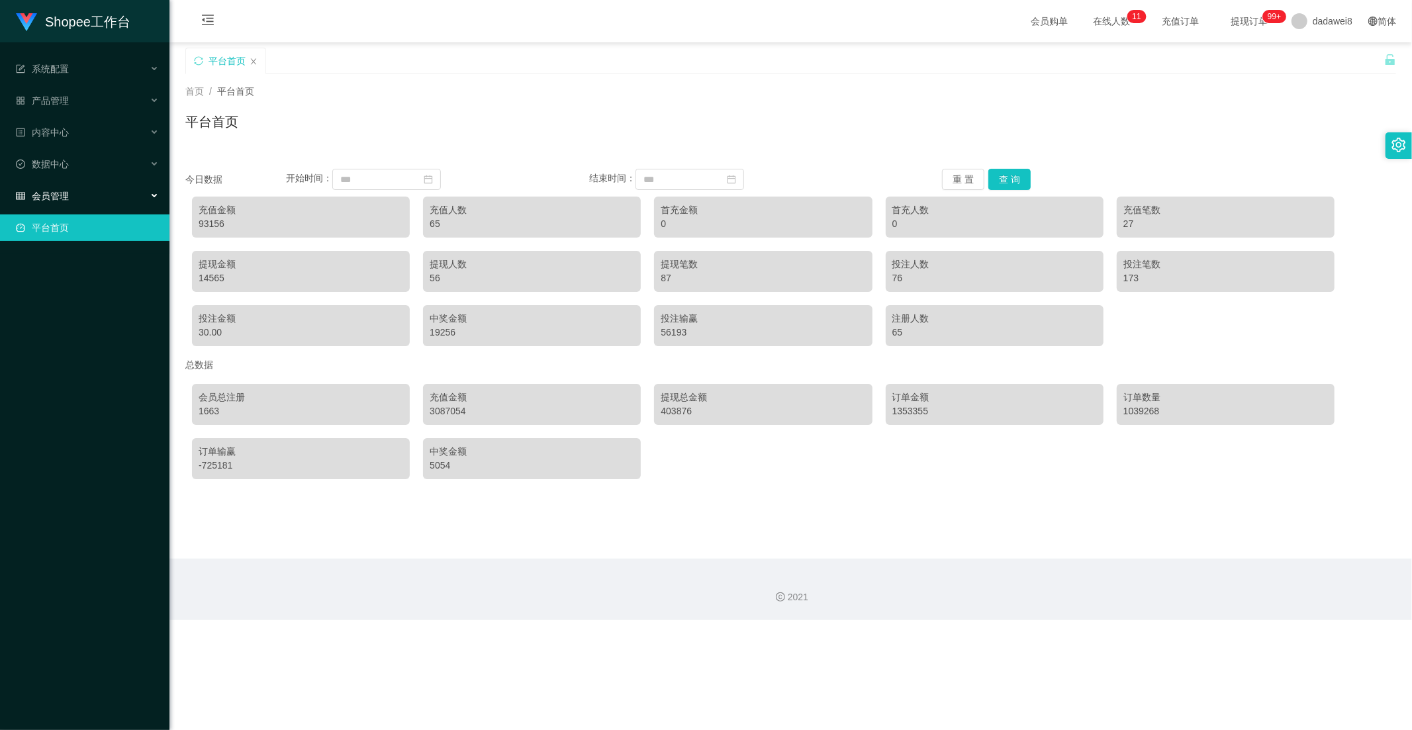
click at [70, 184] on div "会员管理" at bounding box center [84, 196] width 169 height 26
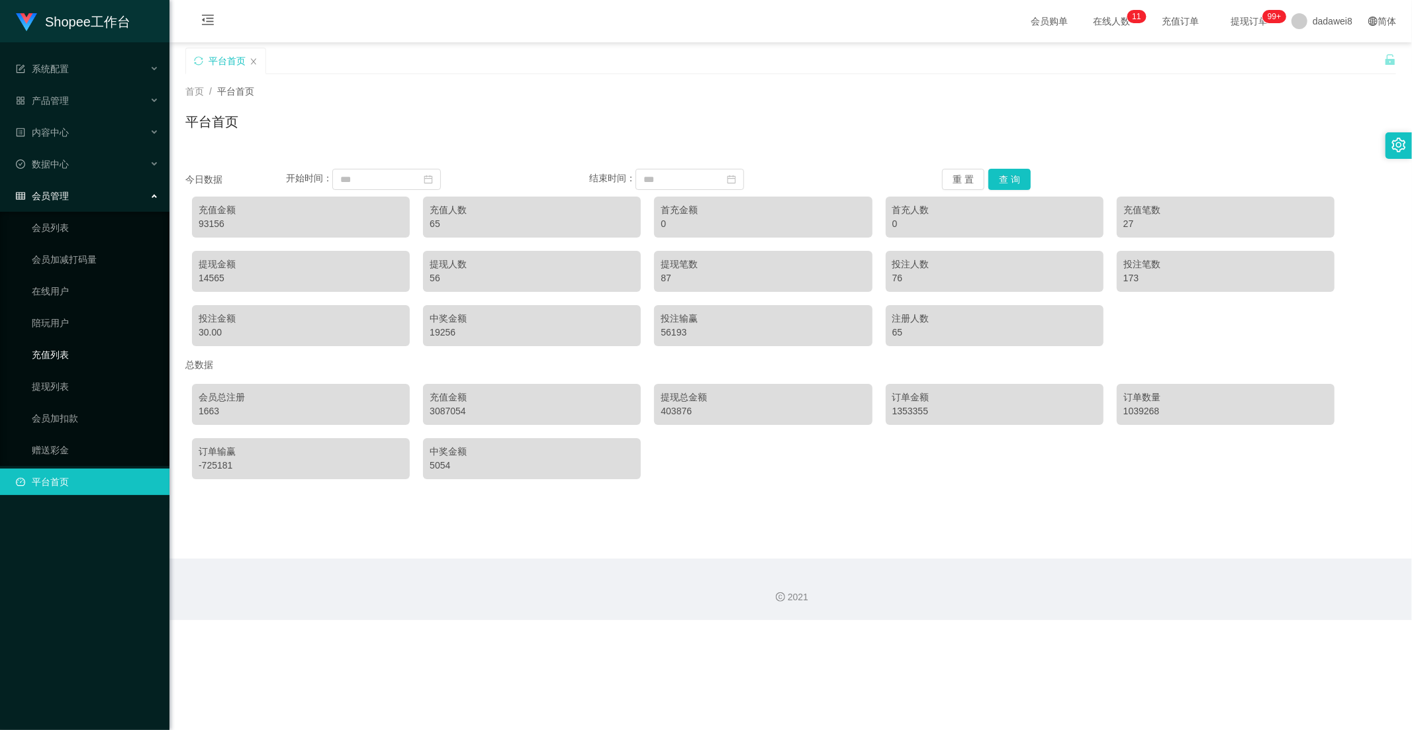
click at [53, 354] on link "充值列表" at bounding box center [95, 355] width 127 height 26
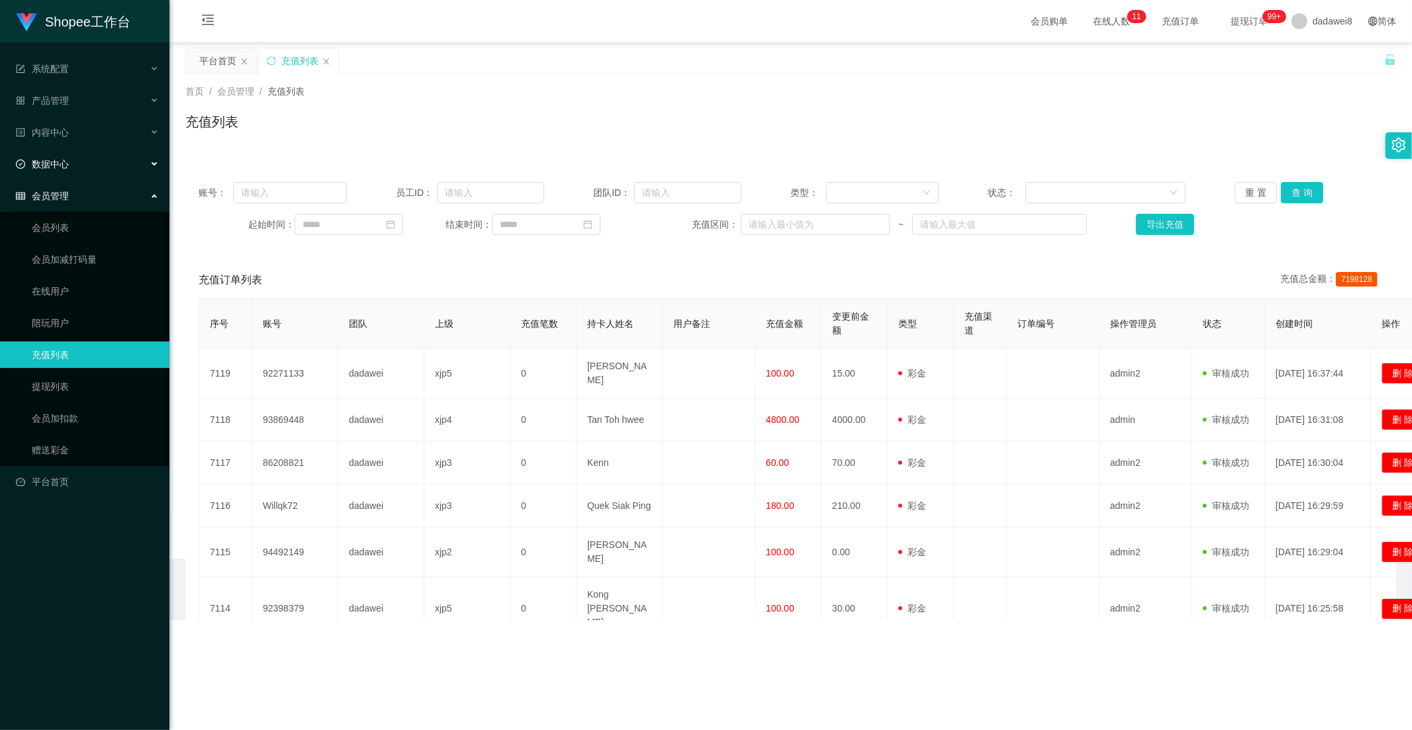
click at [70, 169] on div "数据中心" at bounding box center [84, 164] width 169 height 26
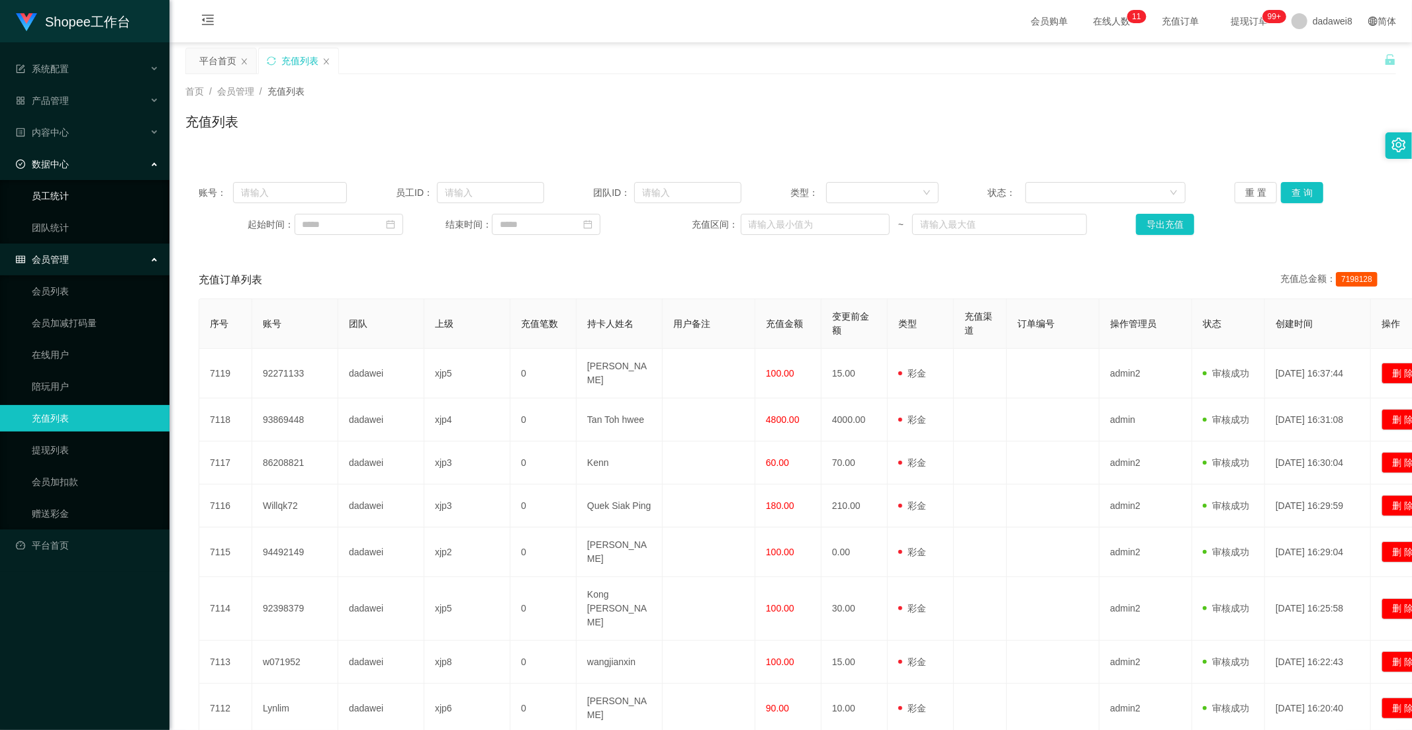
click at [70, 201] on link "员工统计" at bounding box center [95, 196] width 127 height 26
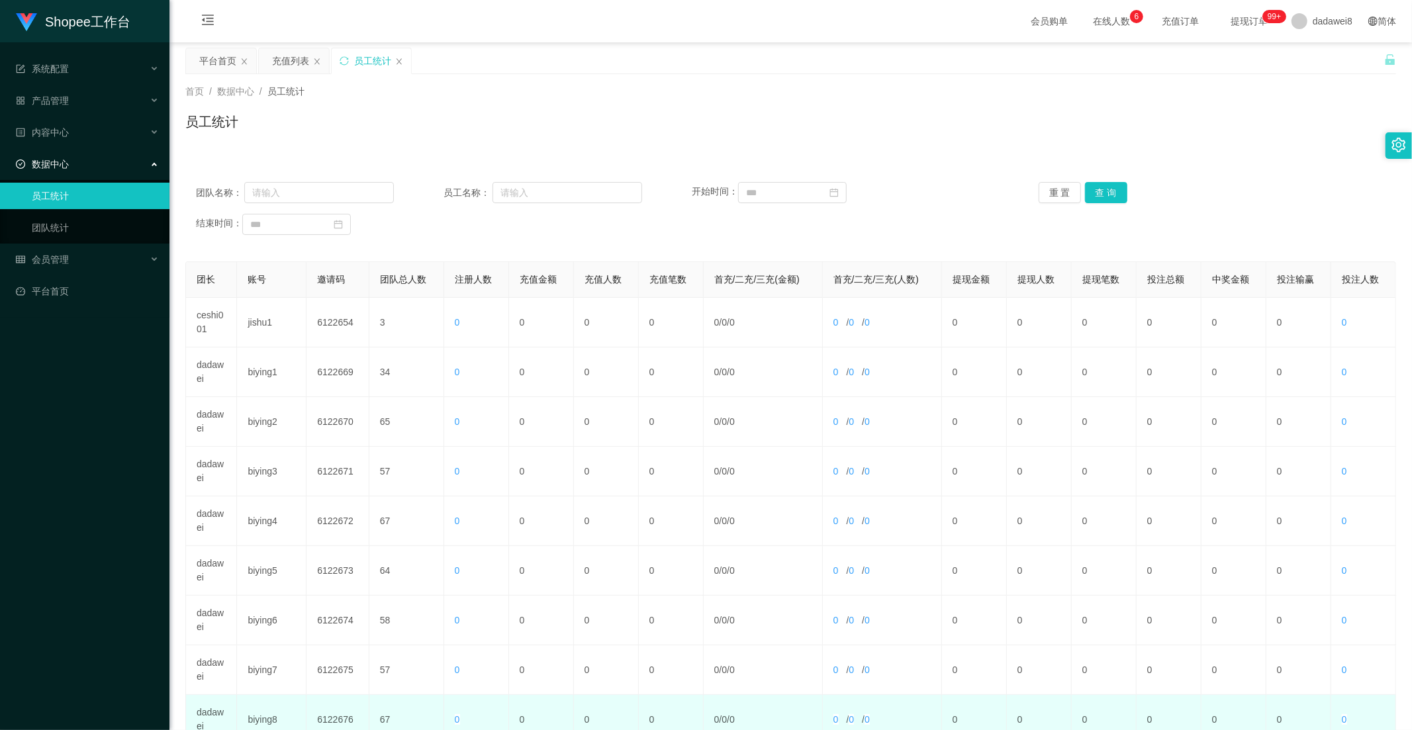
scroll to position [185, 0]
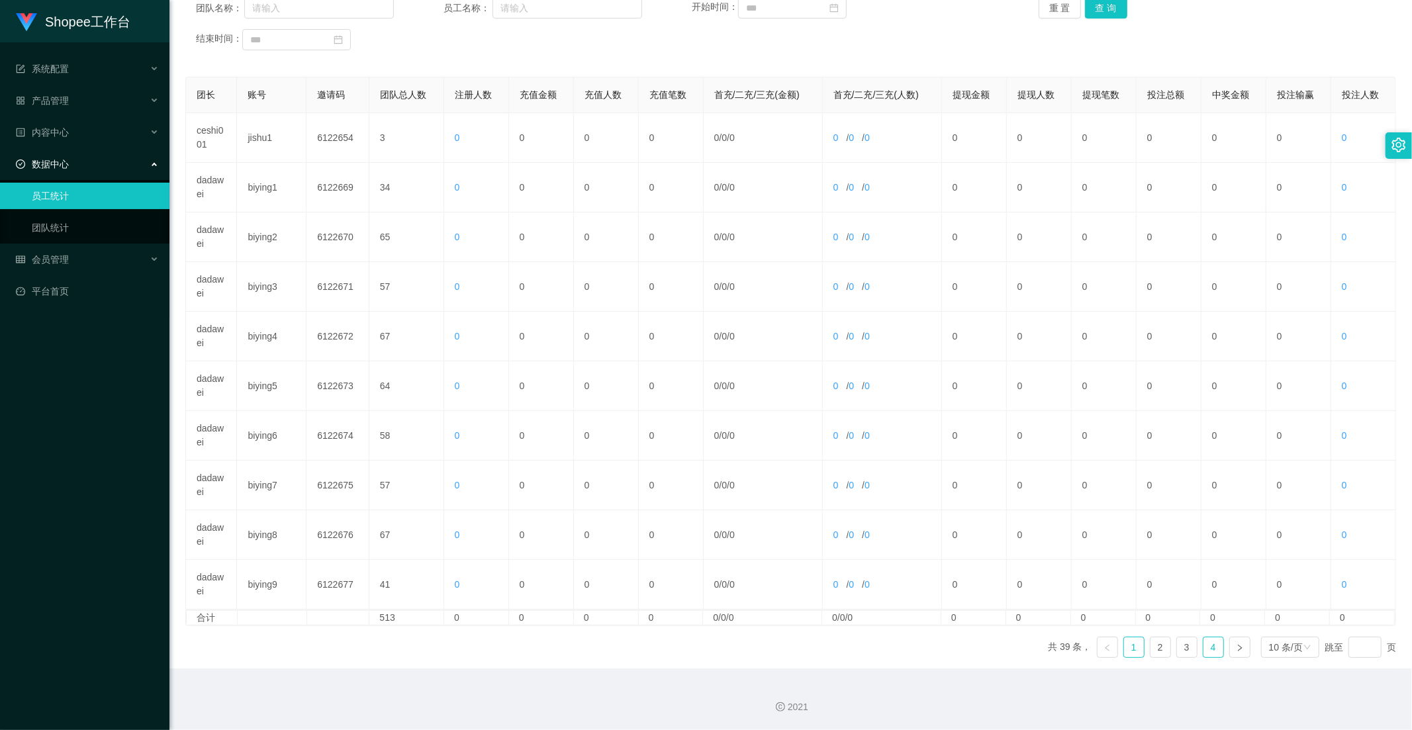
click at [996, 639] on link "4" at bounding box center [1213, 647] width 20 height 20
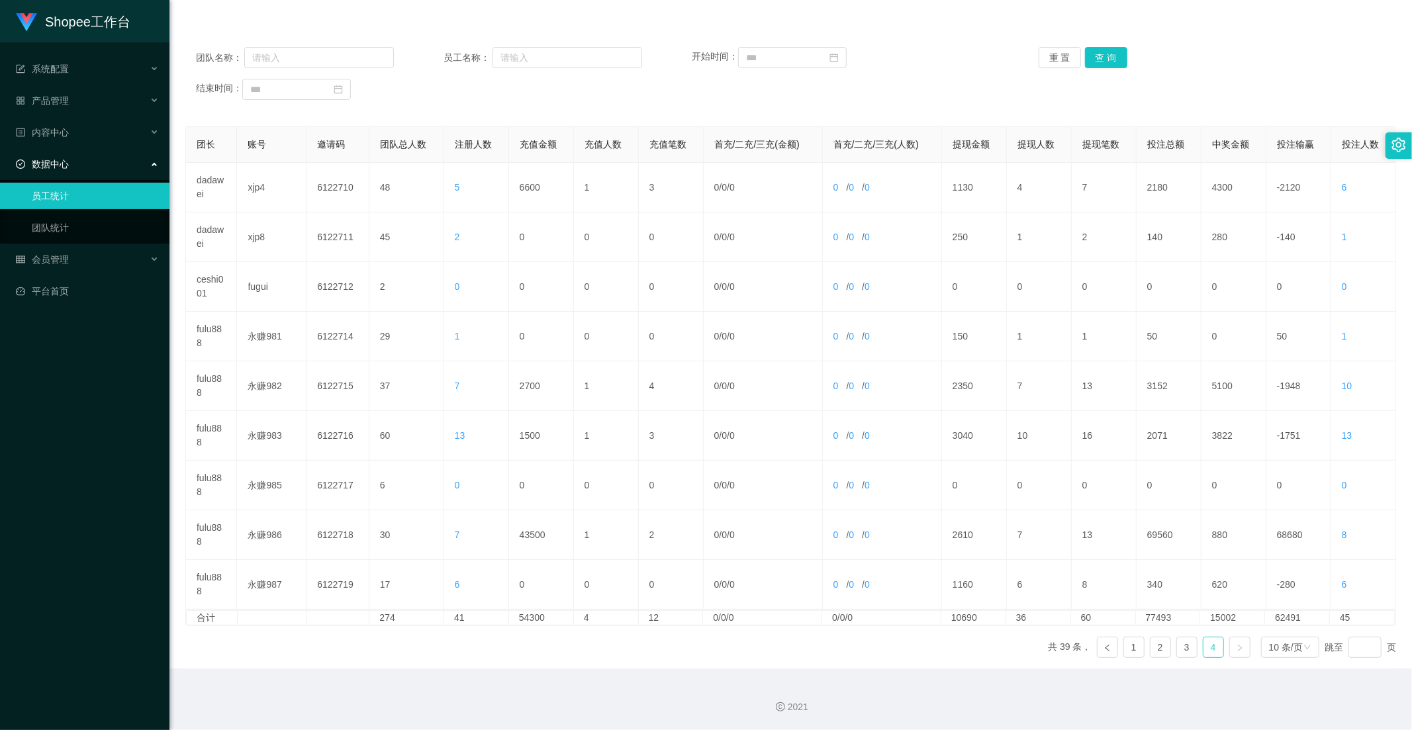
scroll to position [135, 0]
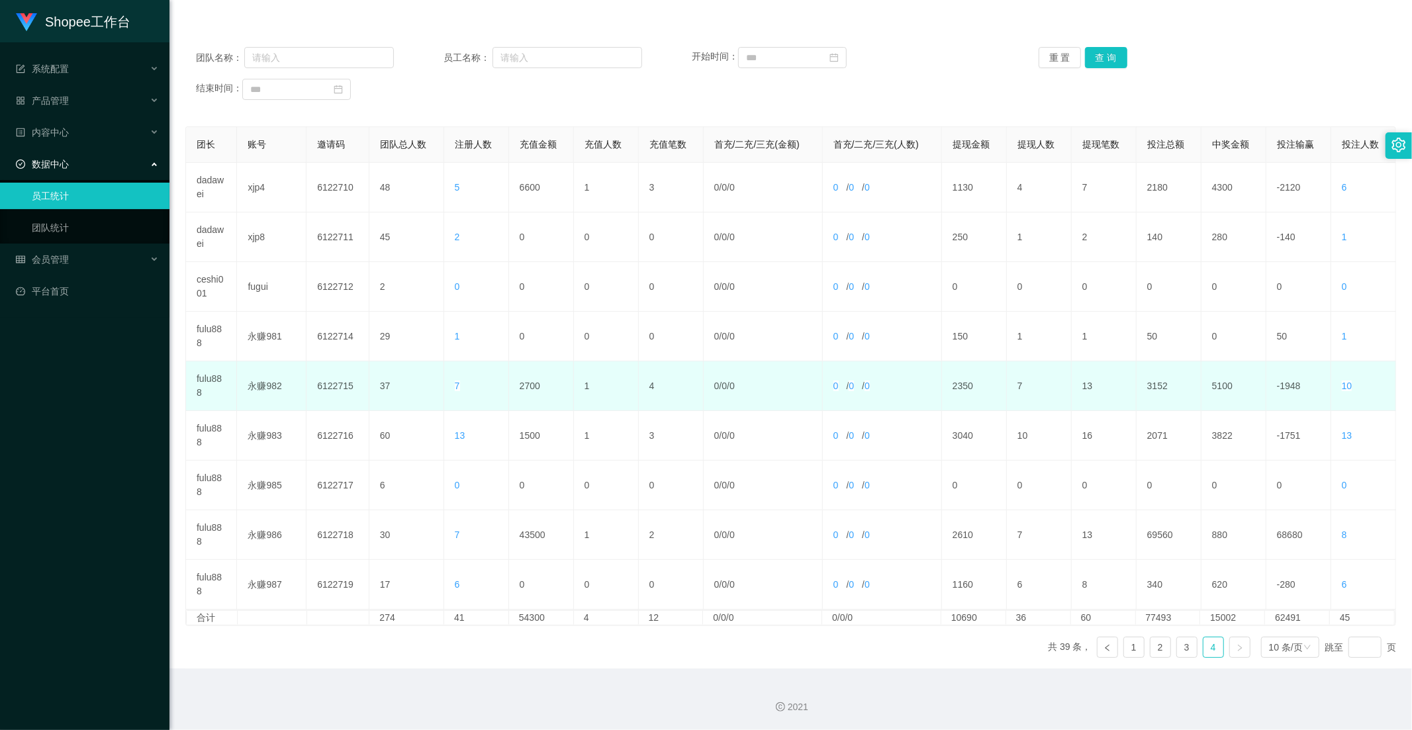
click at [536, 383] on td "2700" at bounding box center [541, 386] width 65 height 50
copy td "2700"
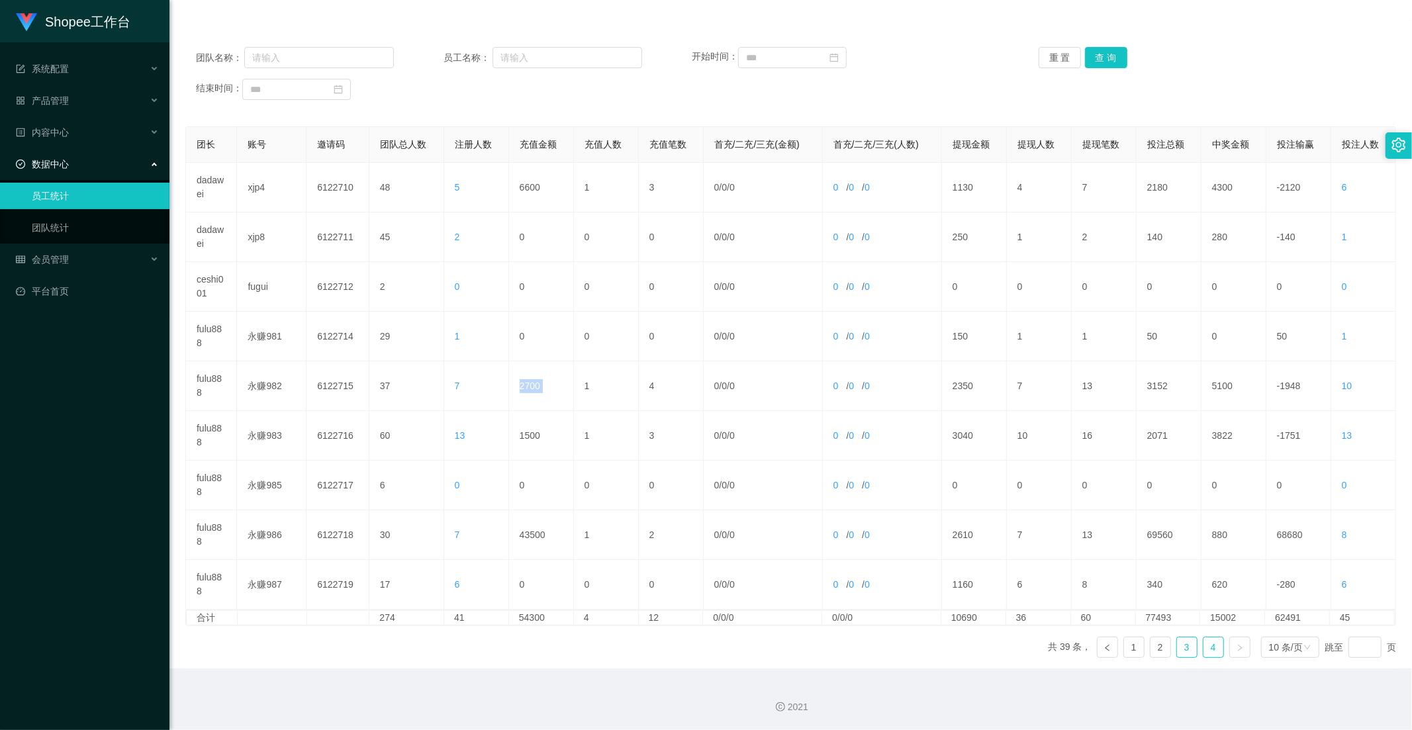
click at [996, 639] on link "3" at bounding box center [1187, 647] width 20 height 20
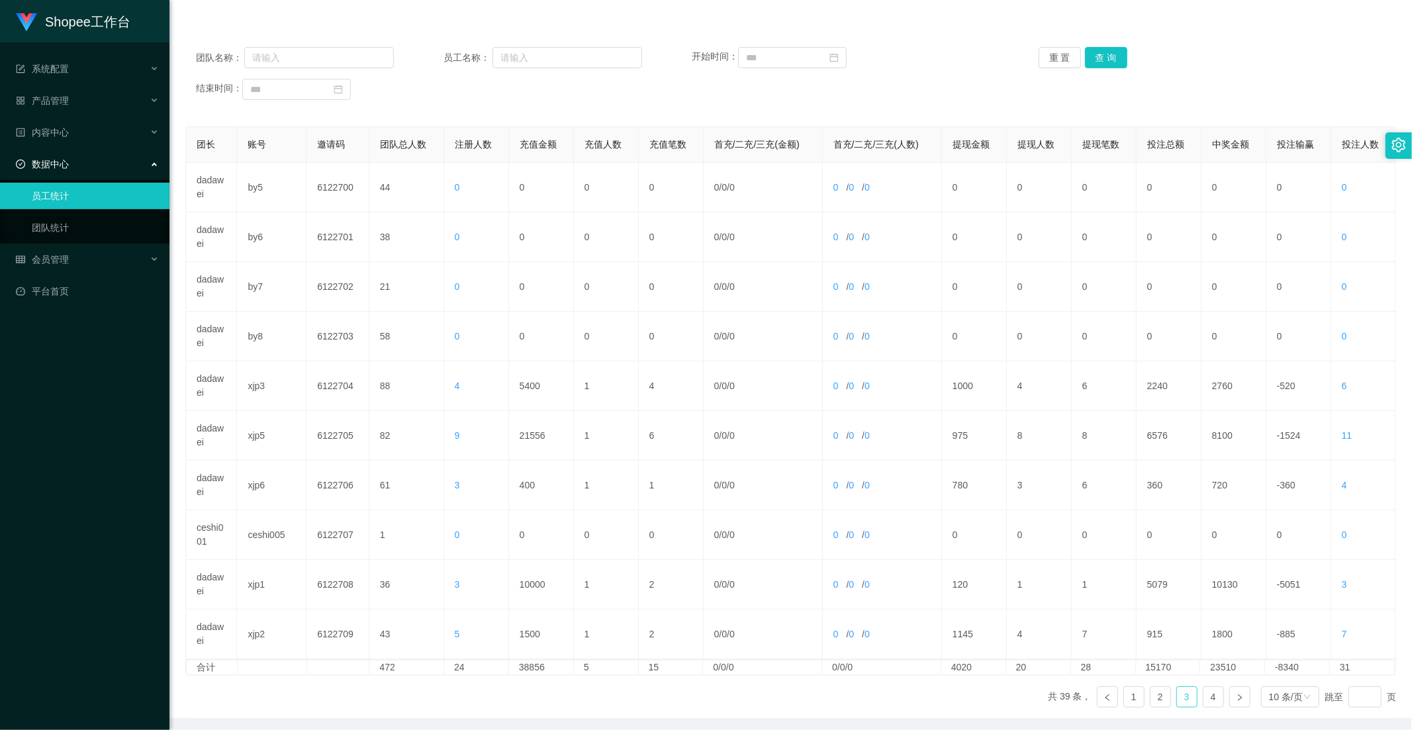
scroll to position [0, 0]
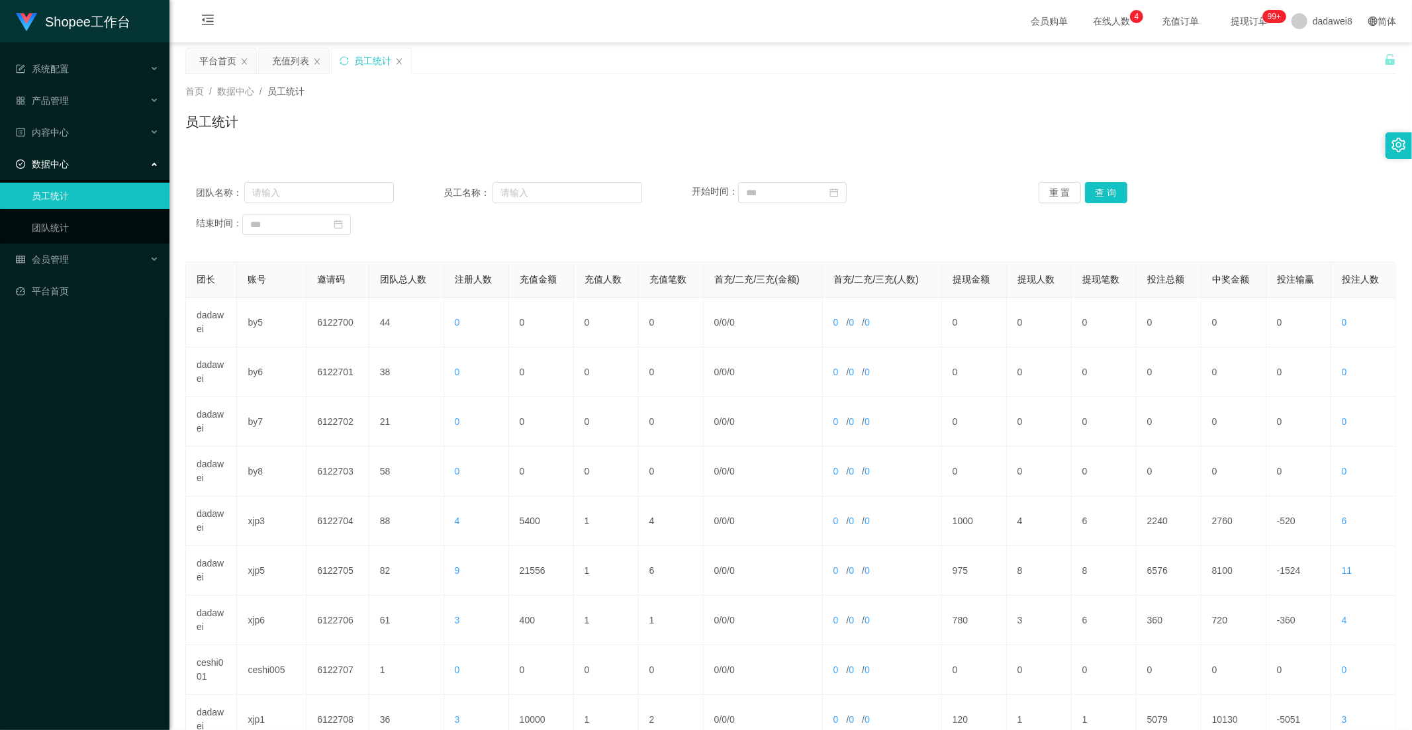
drag, startPoint x: 283, startPoint y: 63, endPoint x: 358, endPoint y: 109, distance: 88.2
click at [283, 62] on div "充值列表" at bounding box center [290, 60] width 37 height 25
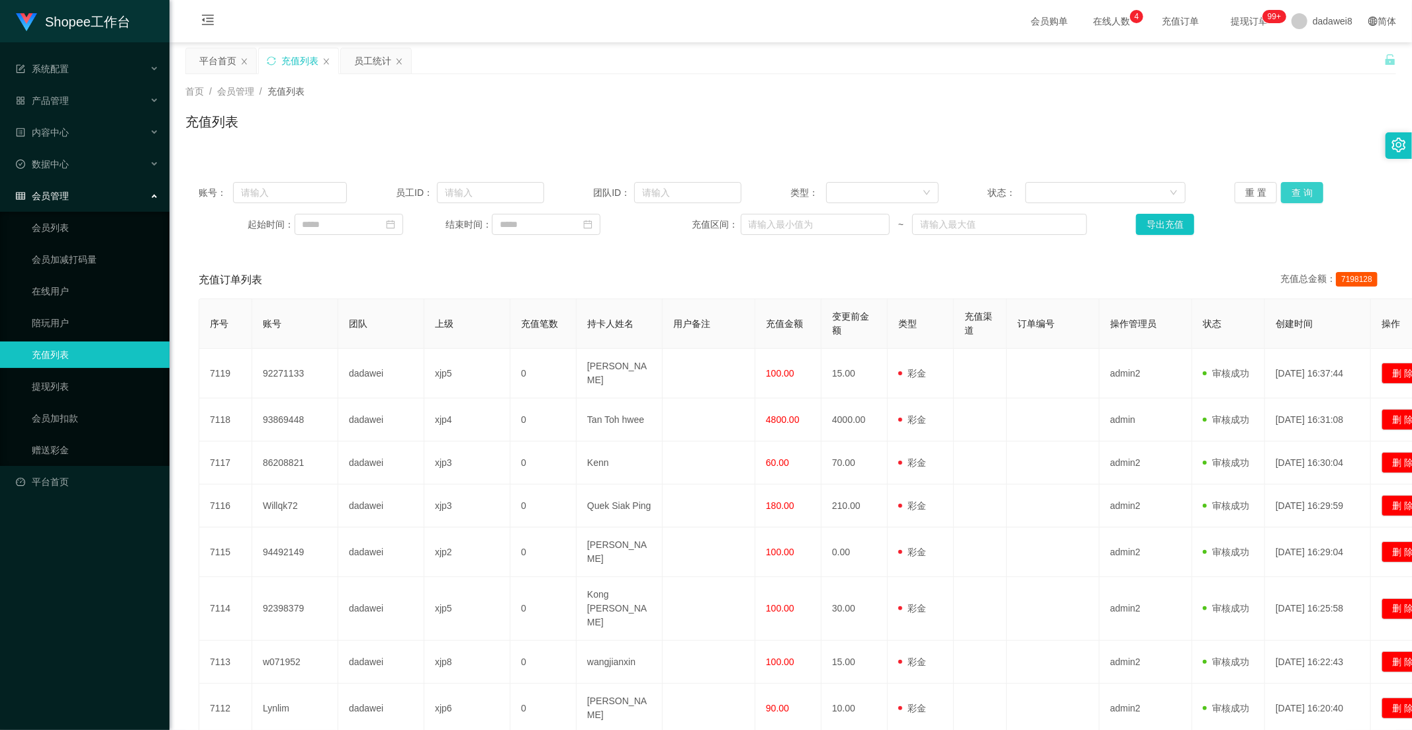
click at [996, 192] on button "查 询" at bounding box center [1302, 192] width 42 height 21
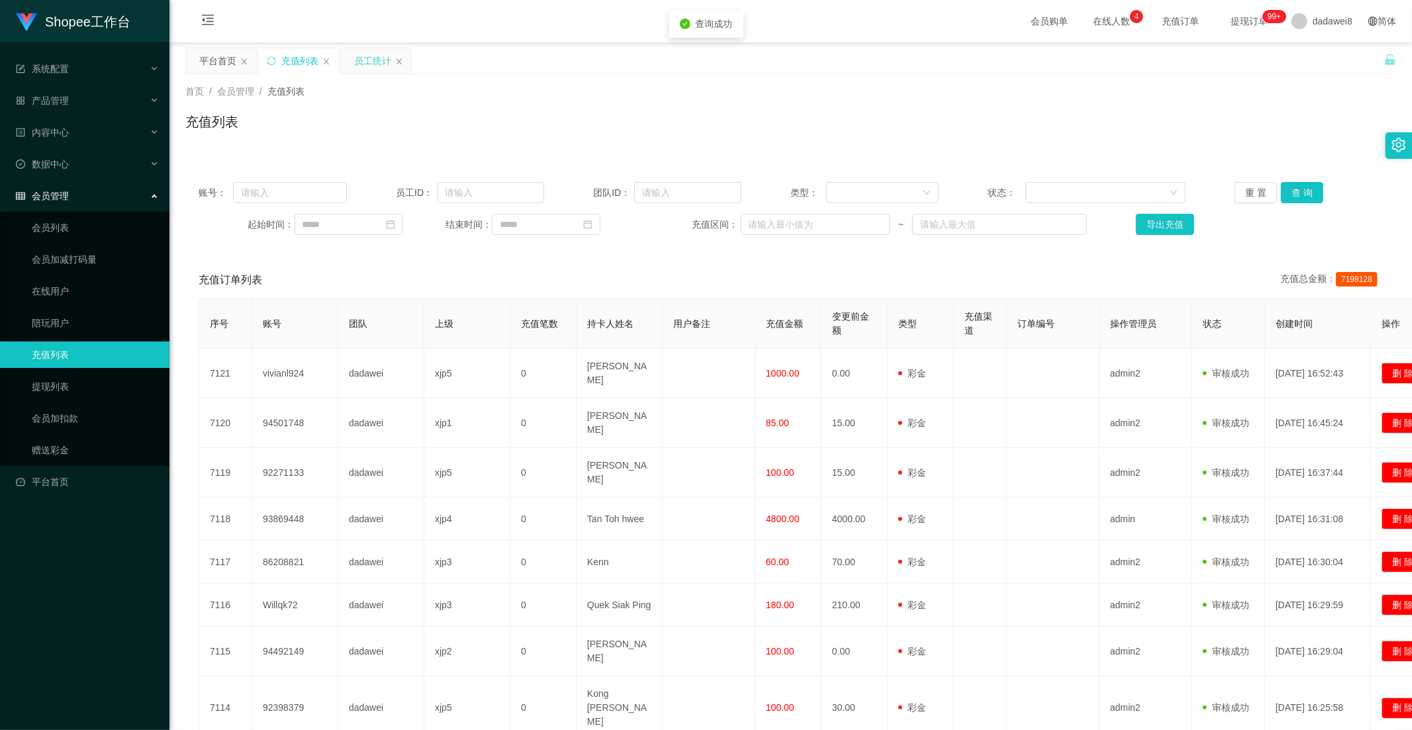
click at [361, 60] on div "员工统计" at bounding box center [372, 60] width 37 height 25
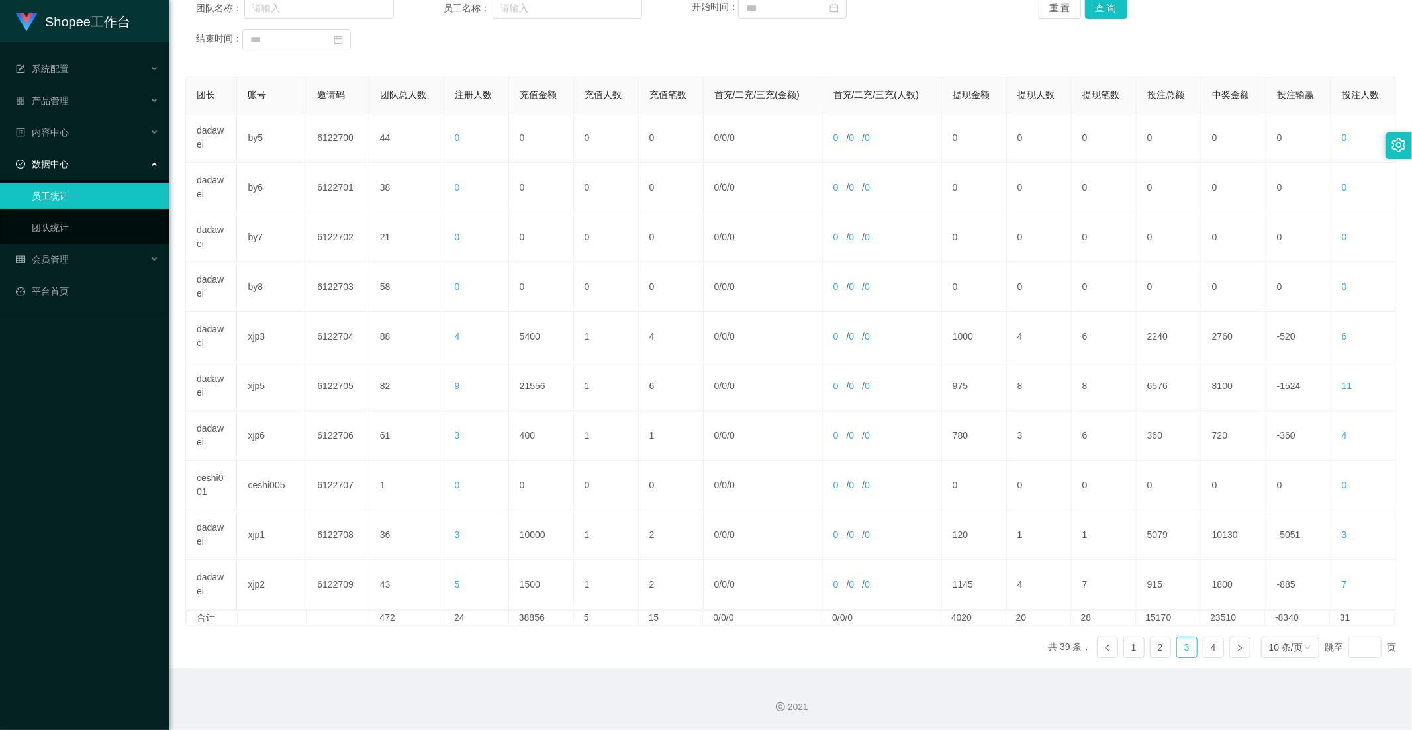
scroll to position [38, 0]
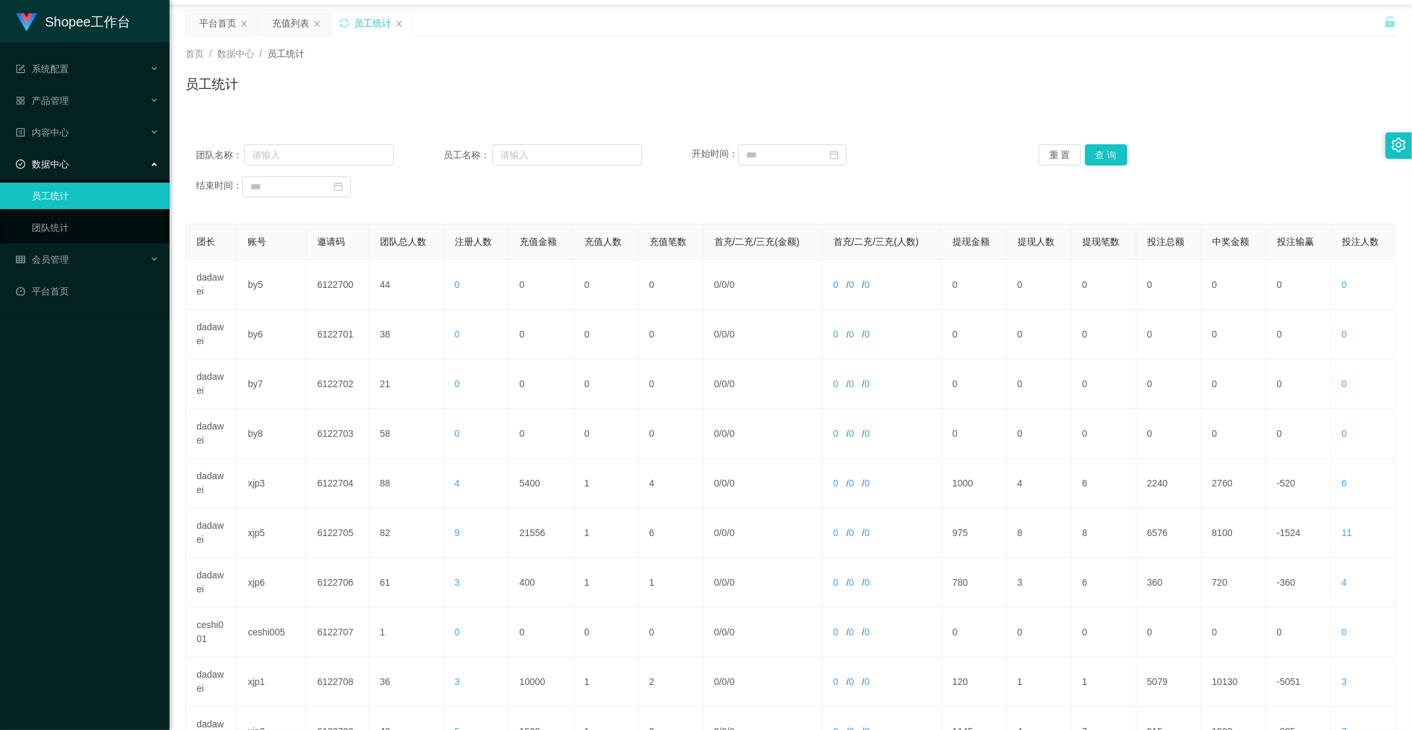
click at [996, 139] on div "团队名称： 员工名称： 开始时间： 重 置 查 询 结束时间：" at bounding box center [790, 170] width 1211 height 79
click at [996, 157] on button "查 询" at bounding box center [1106, 154] width 42 height 21
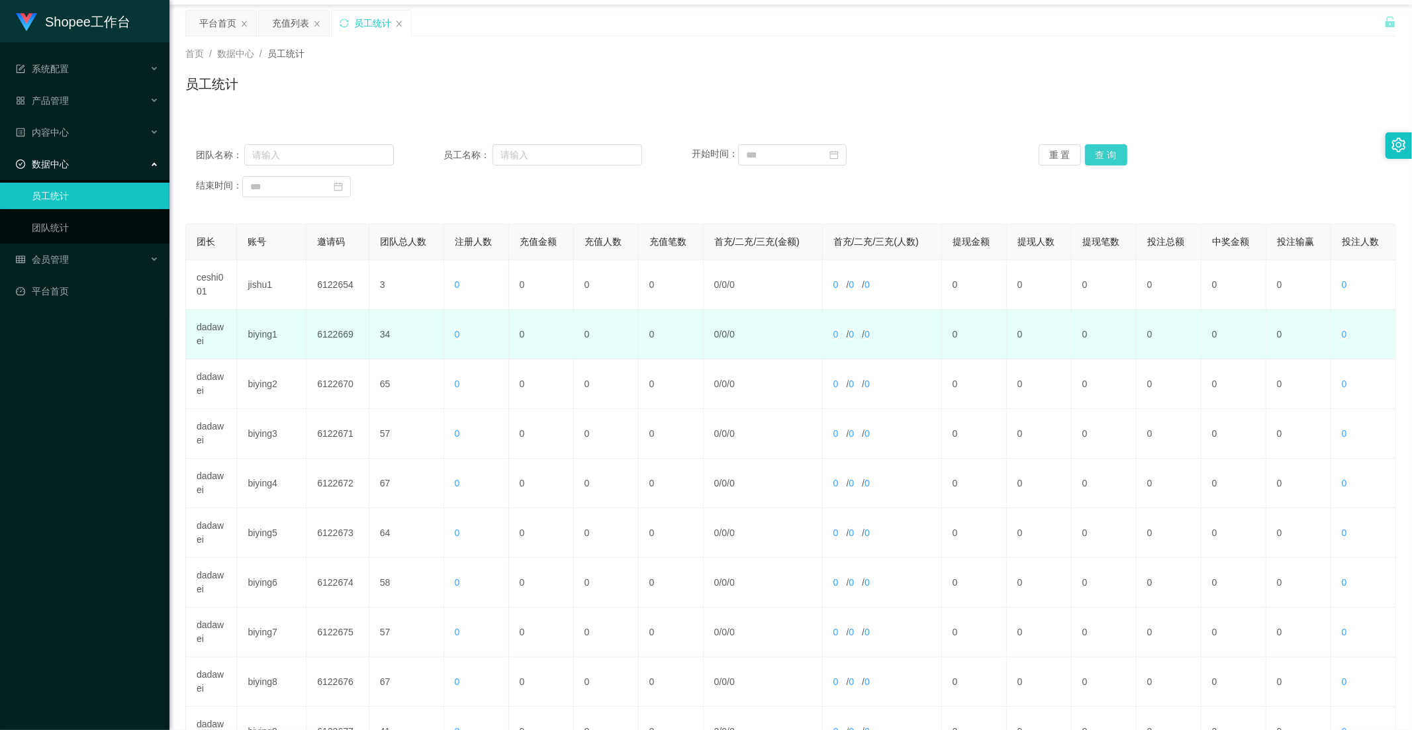
scroll to position [185, 0]
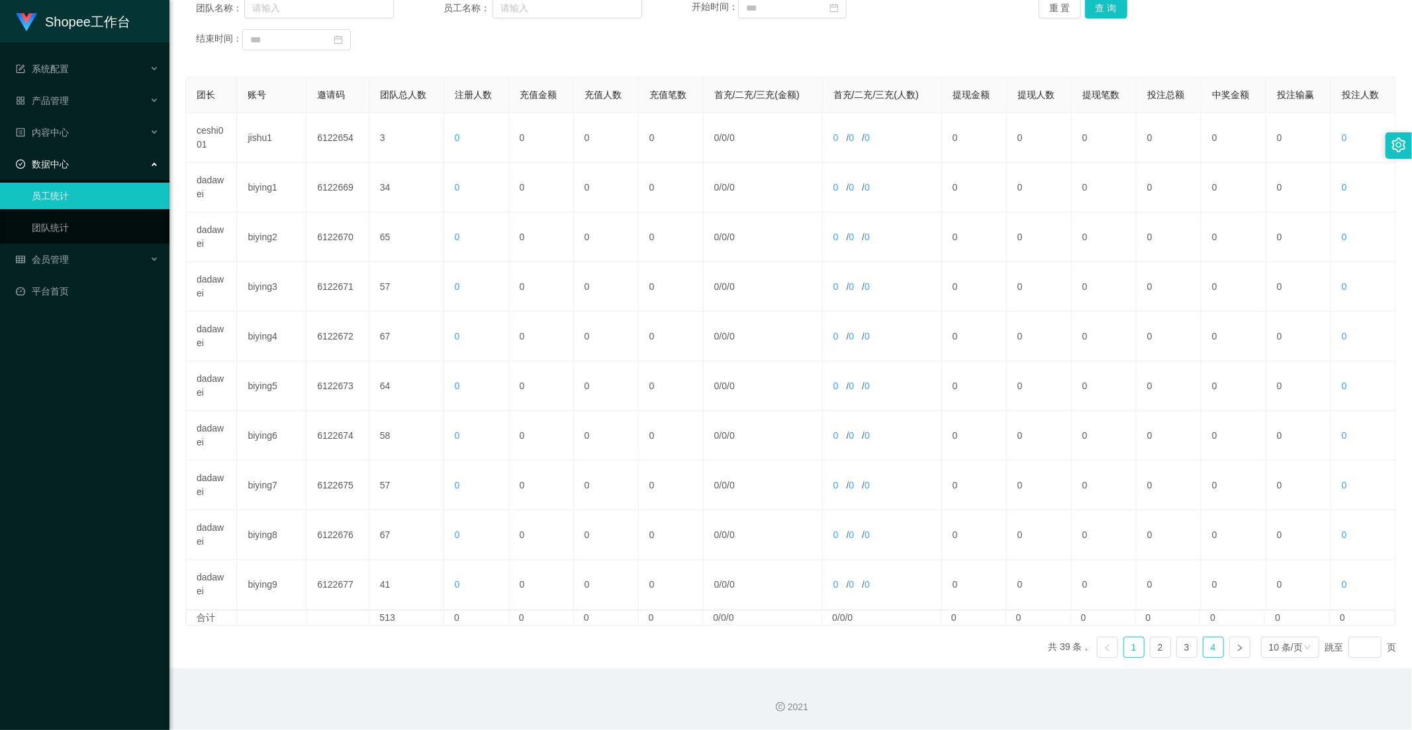
click at [996, 639] on link "4" at bounding box center [1213, 647] width 20 height 20
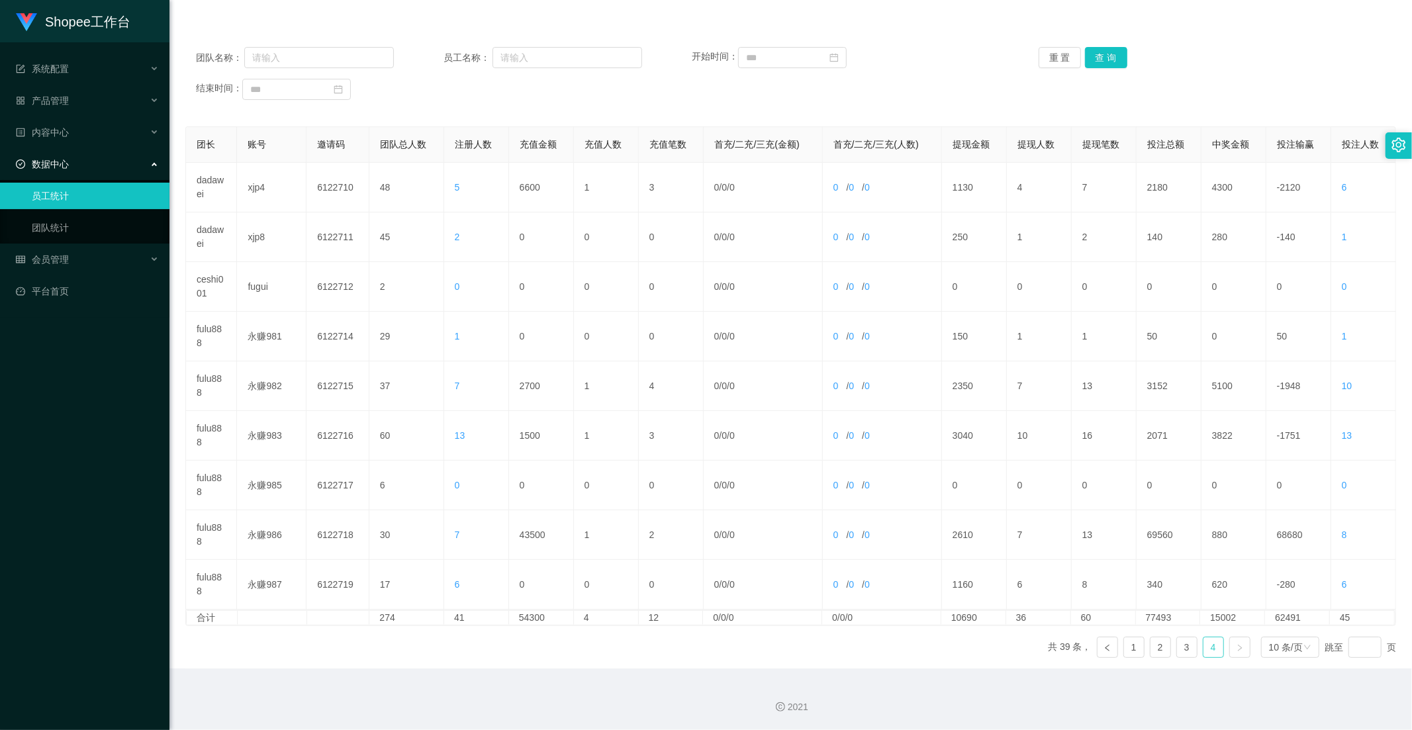
scroll to position [0, 0]
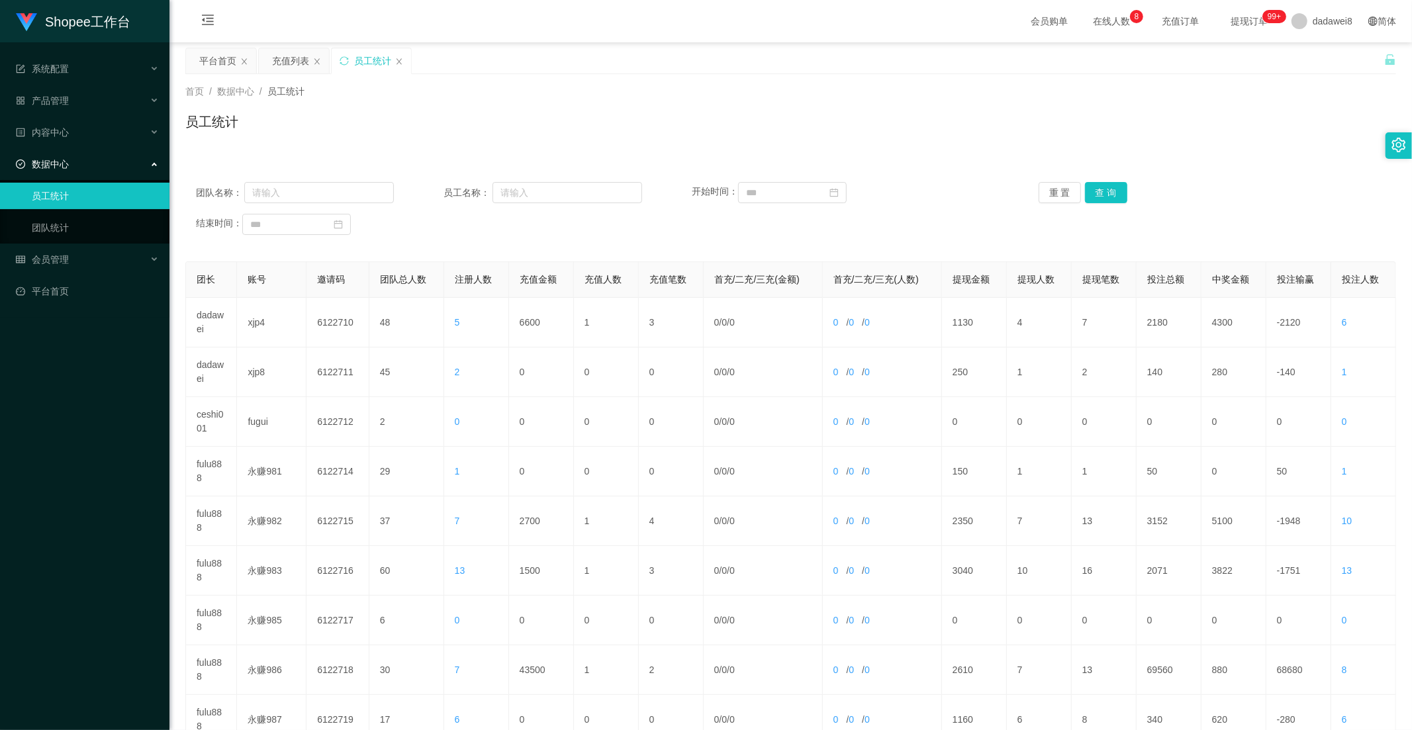
click at [273, 57] on div "充值列表" at bounding box center [290, 60] width 37 height 25
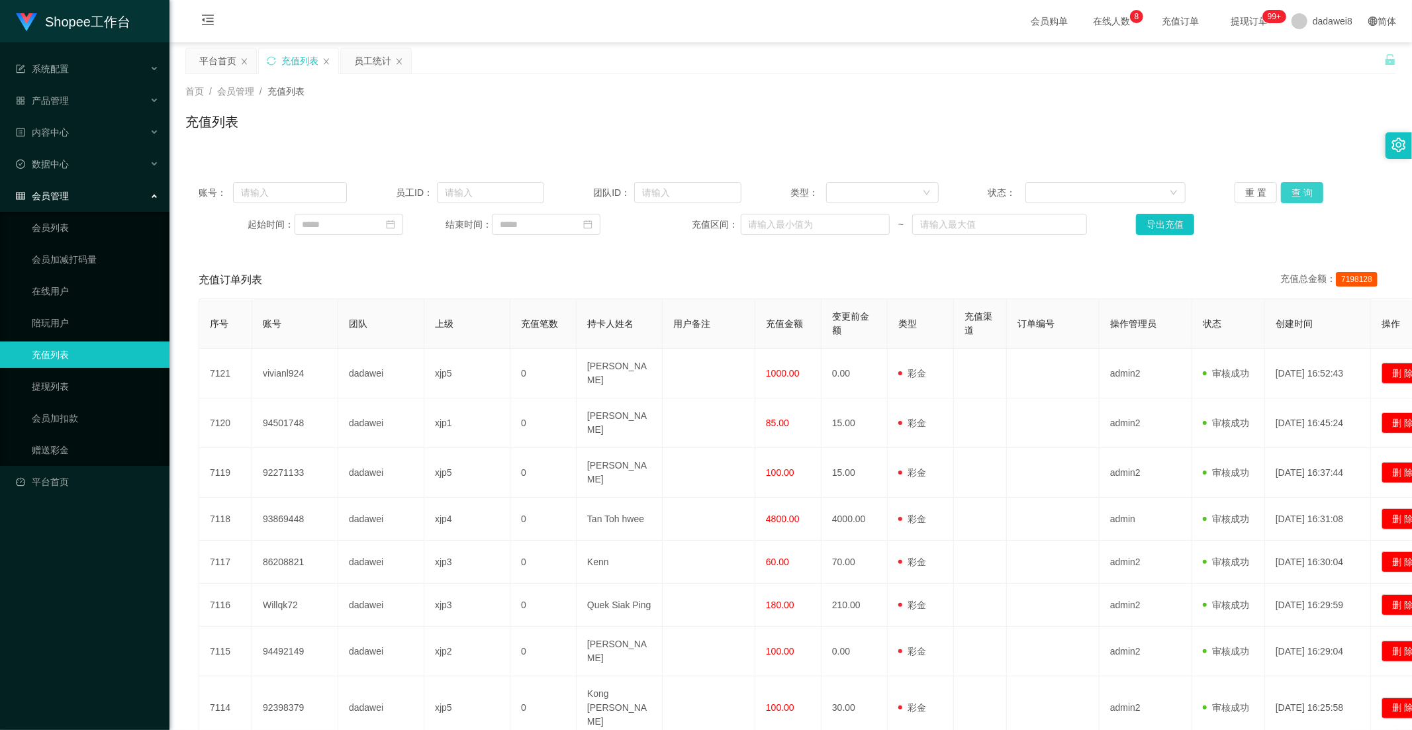
click at [996, 194] on button "查 询" at bounding box center [1302, 192] width 42 height 21
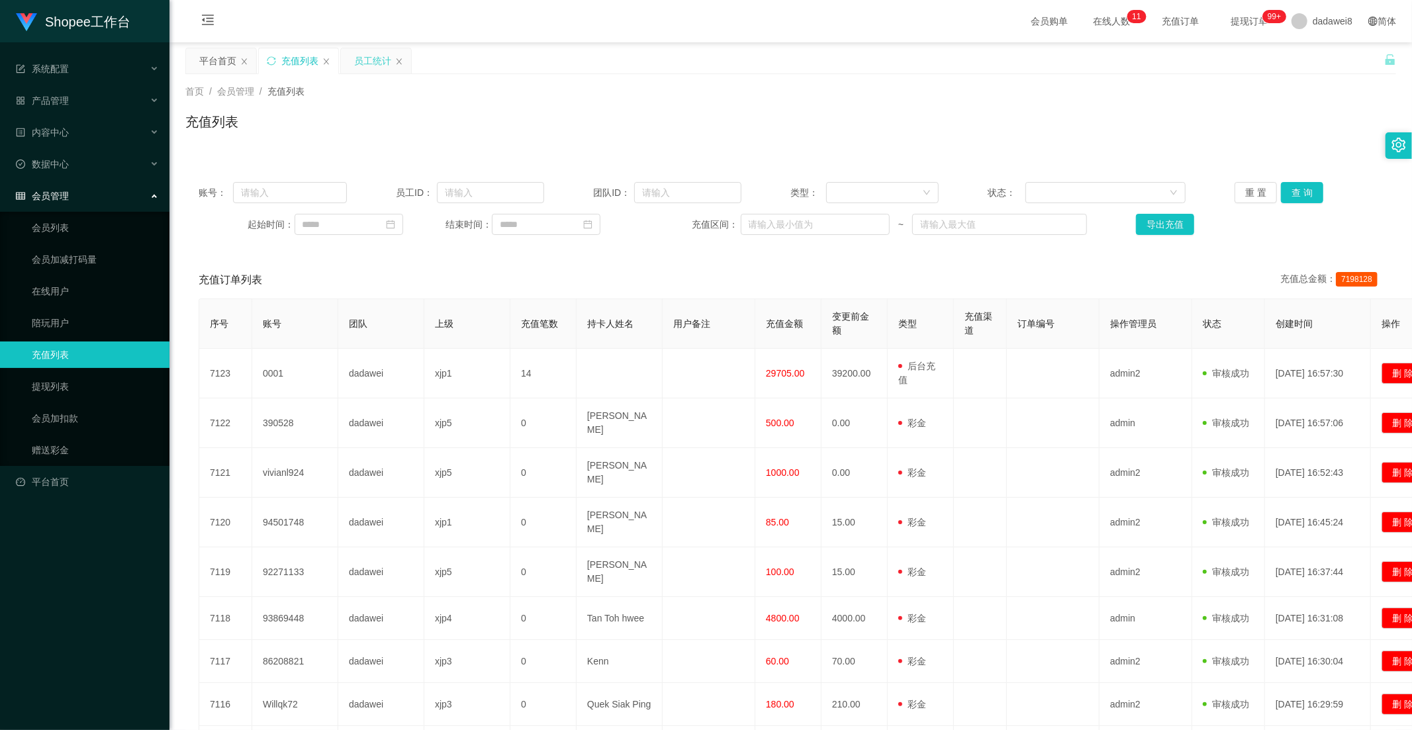
click at [379, 64] on div "员工统计" at bounding box center [372, 60] width 37 height 25
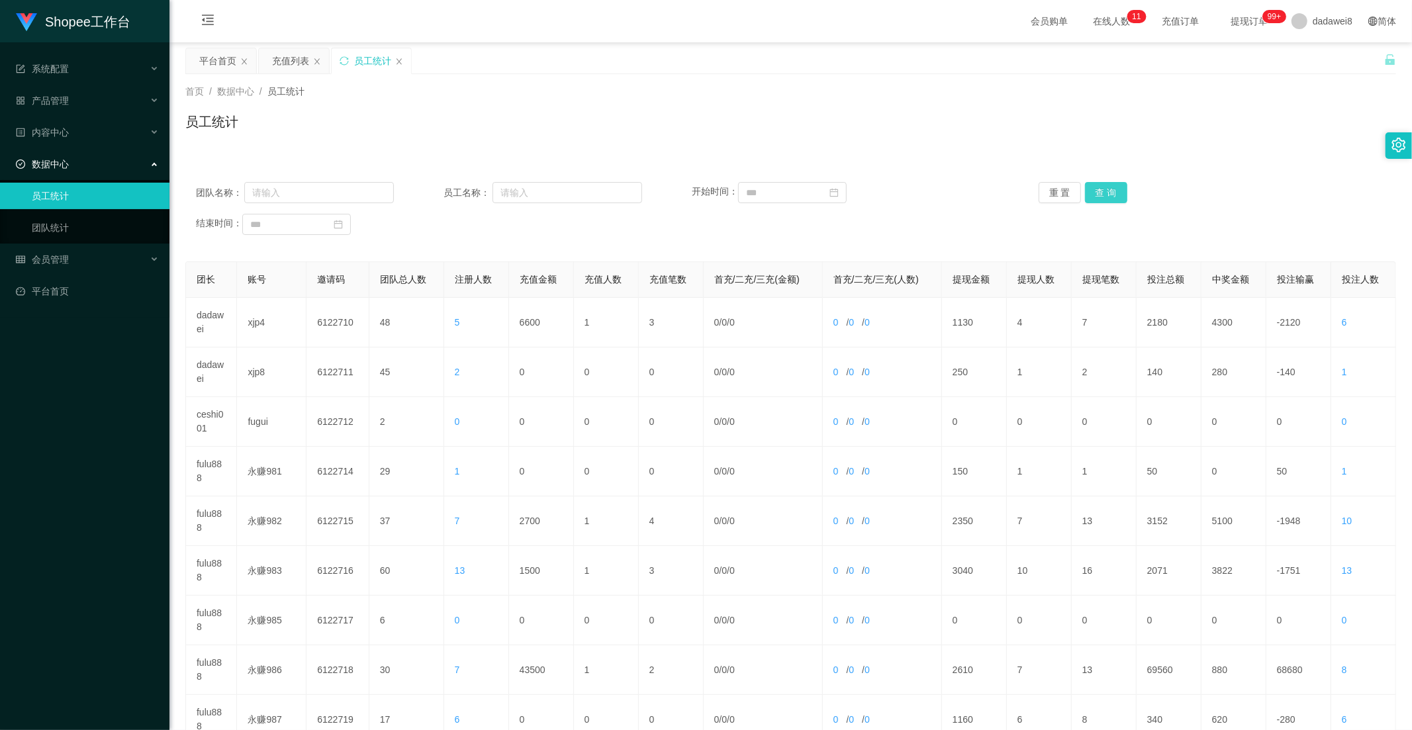
click at [996, 187] on button "查 询" at bounding box center [1106, 192] width 42 height 21
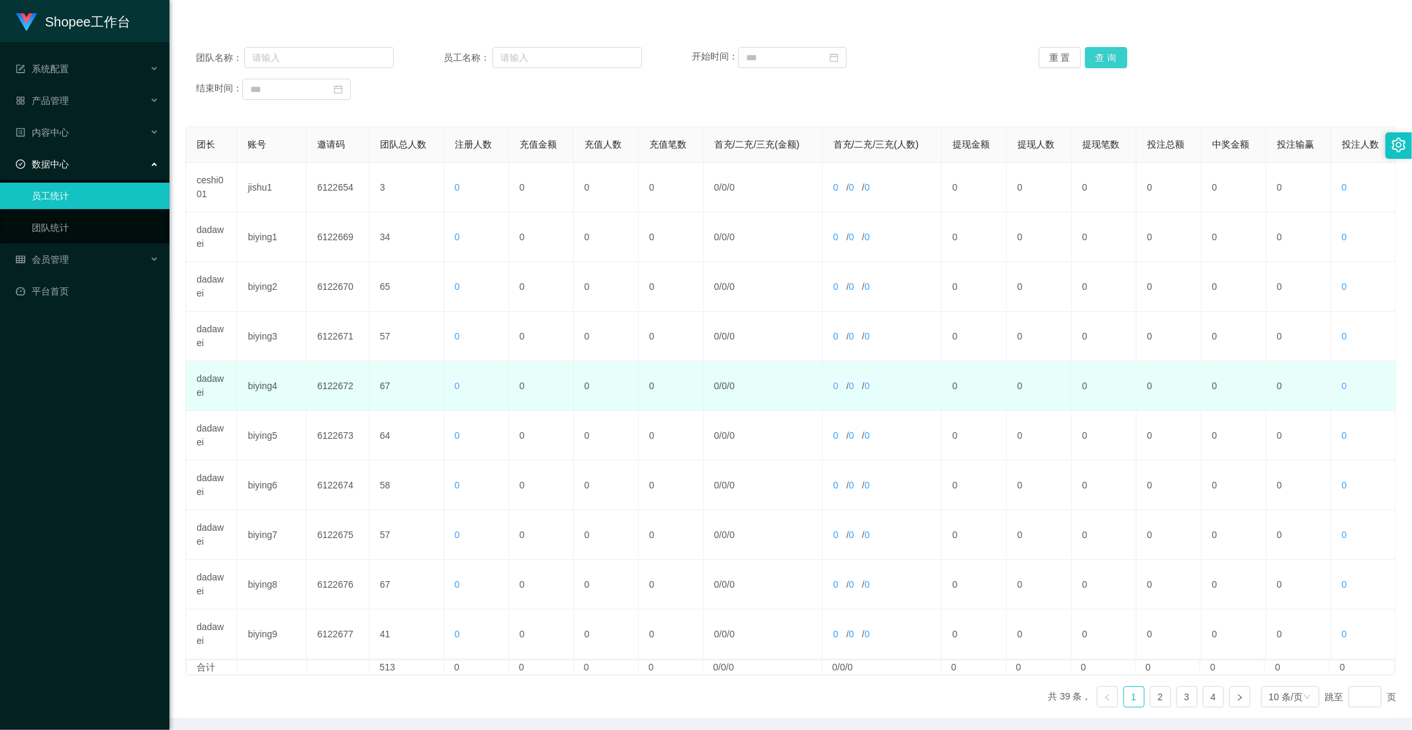
scroll to position [185, 0]
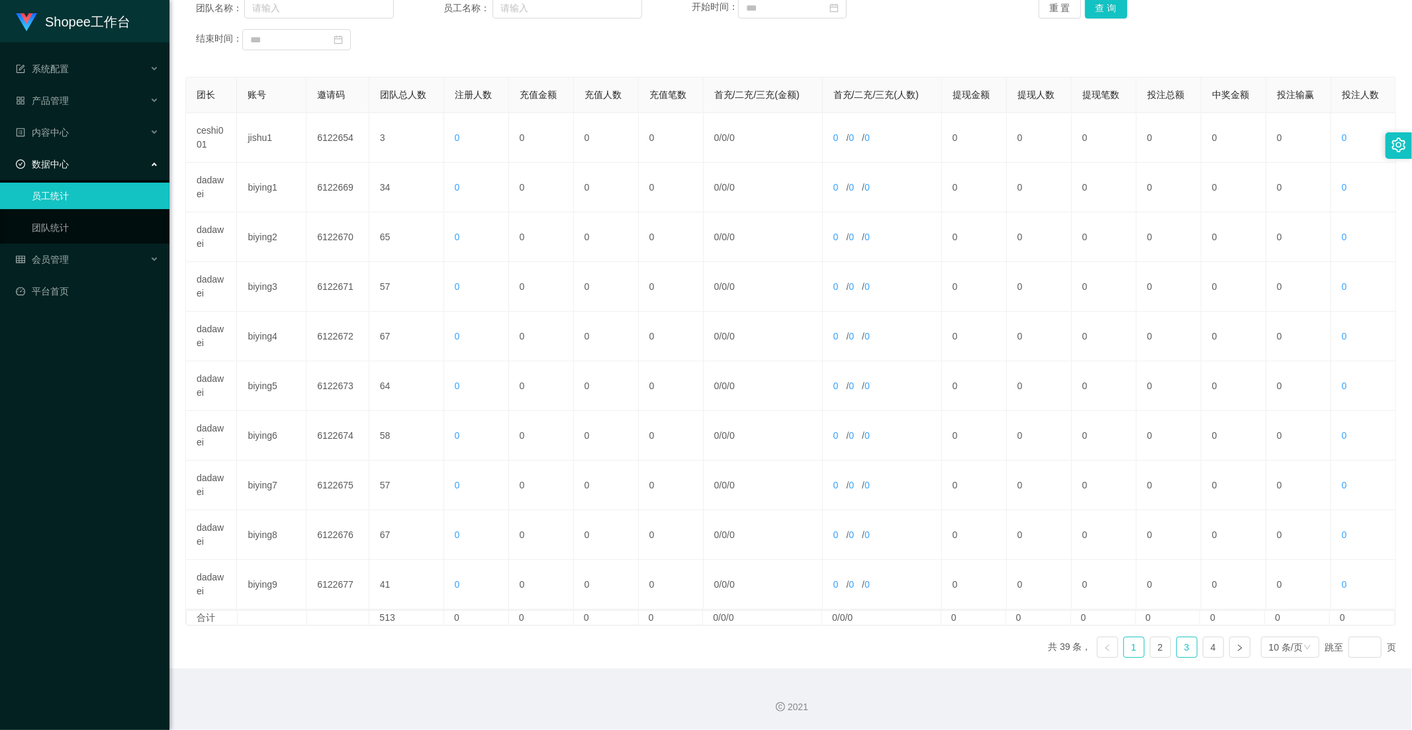
click at [996, 639] on link "3" at bounding box center [1187, 647] width 20 height 20
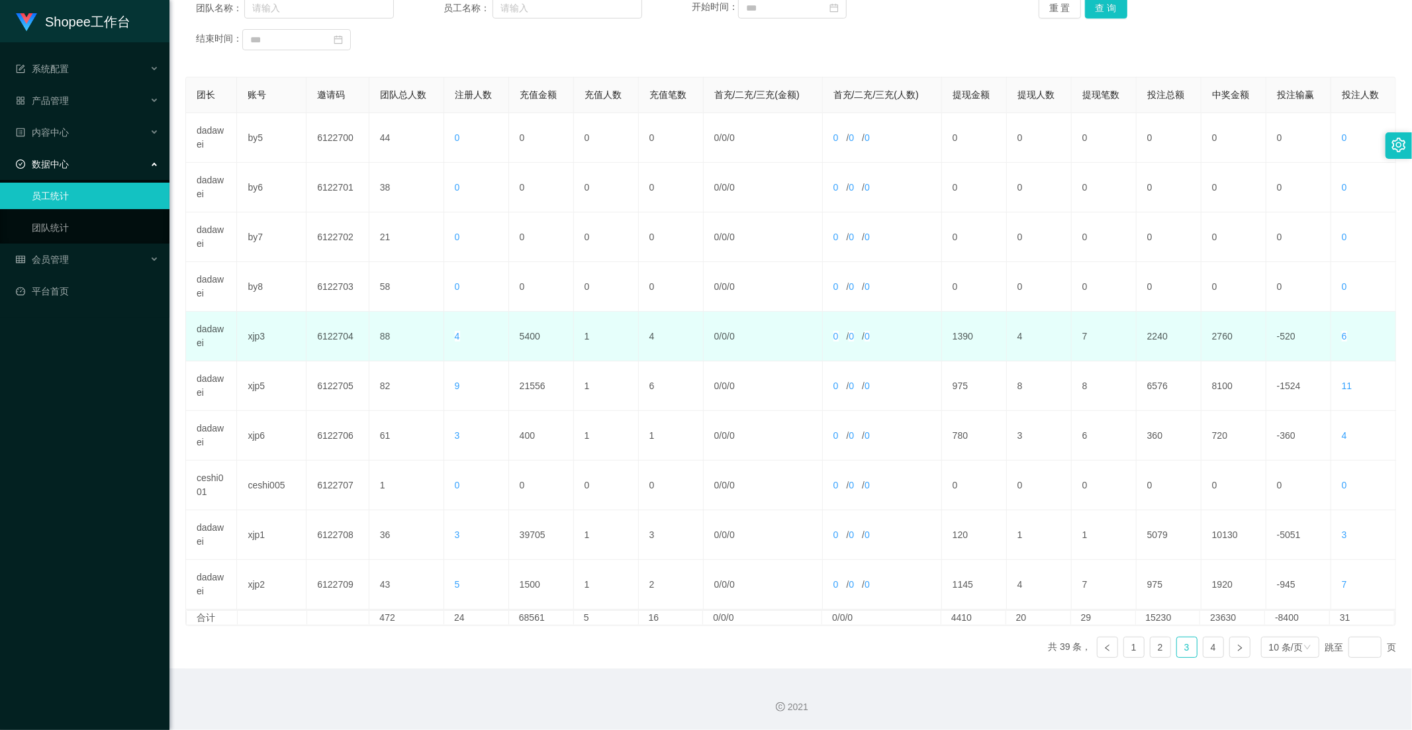
click at [522, 334] on td "5400" at bounding box center [541, 337] width 65 height 50
copy td "5400"
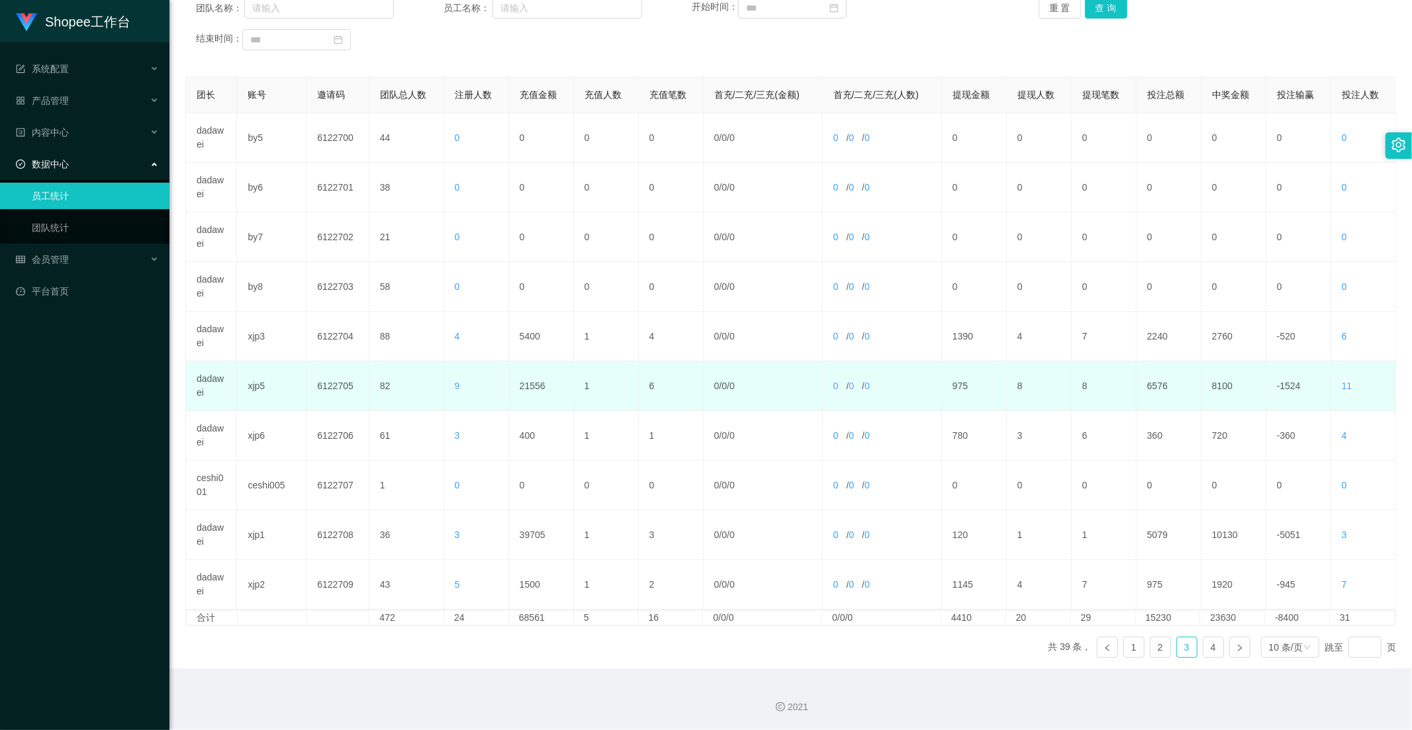
click at [530, 385] on td "21556" at bounding box center [541, 386] width 65 height 50
copy td "21556"
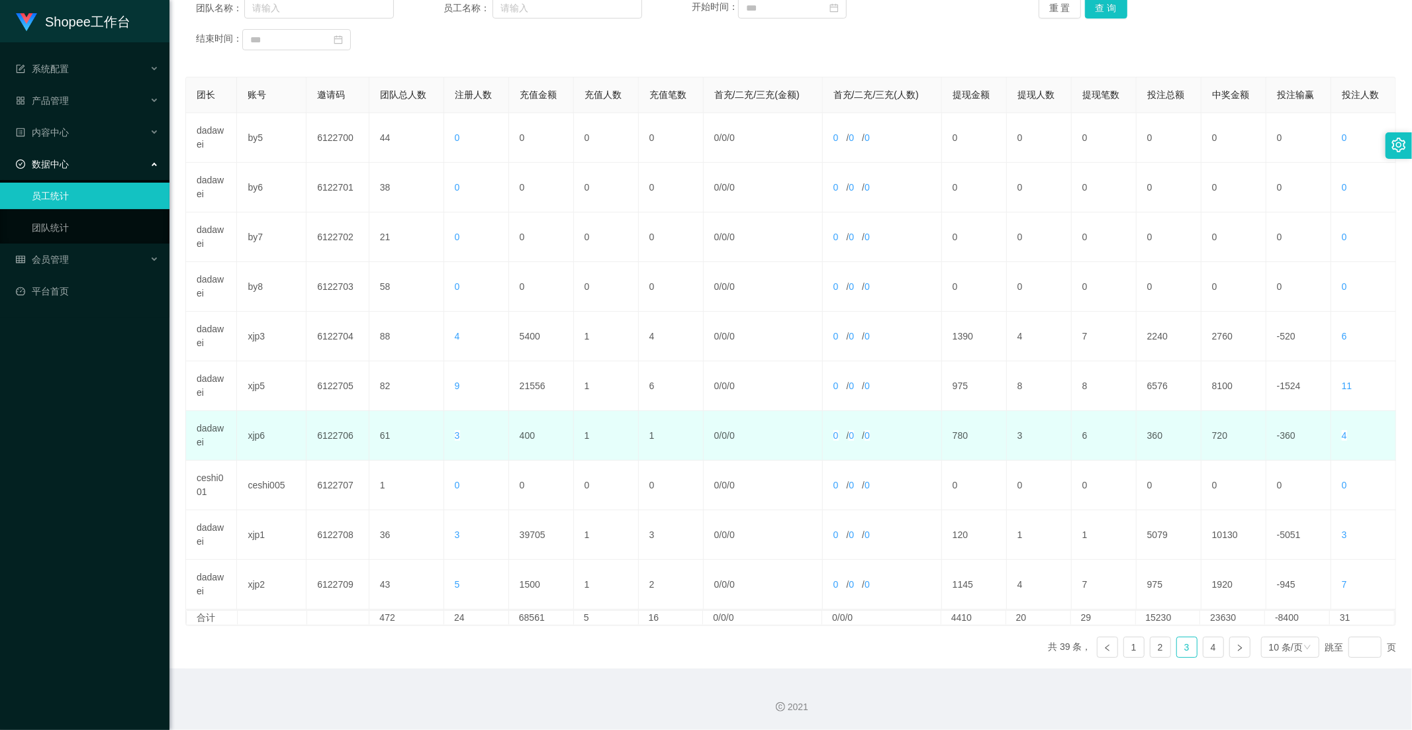
click at [509, 441] on td "400" at bounding box center [541, 436] width 65 height 50
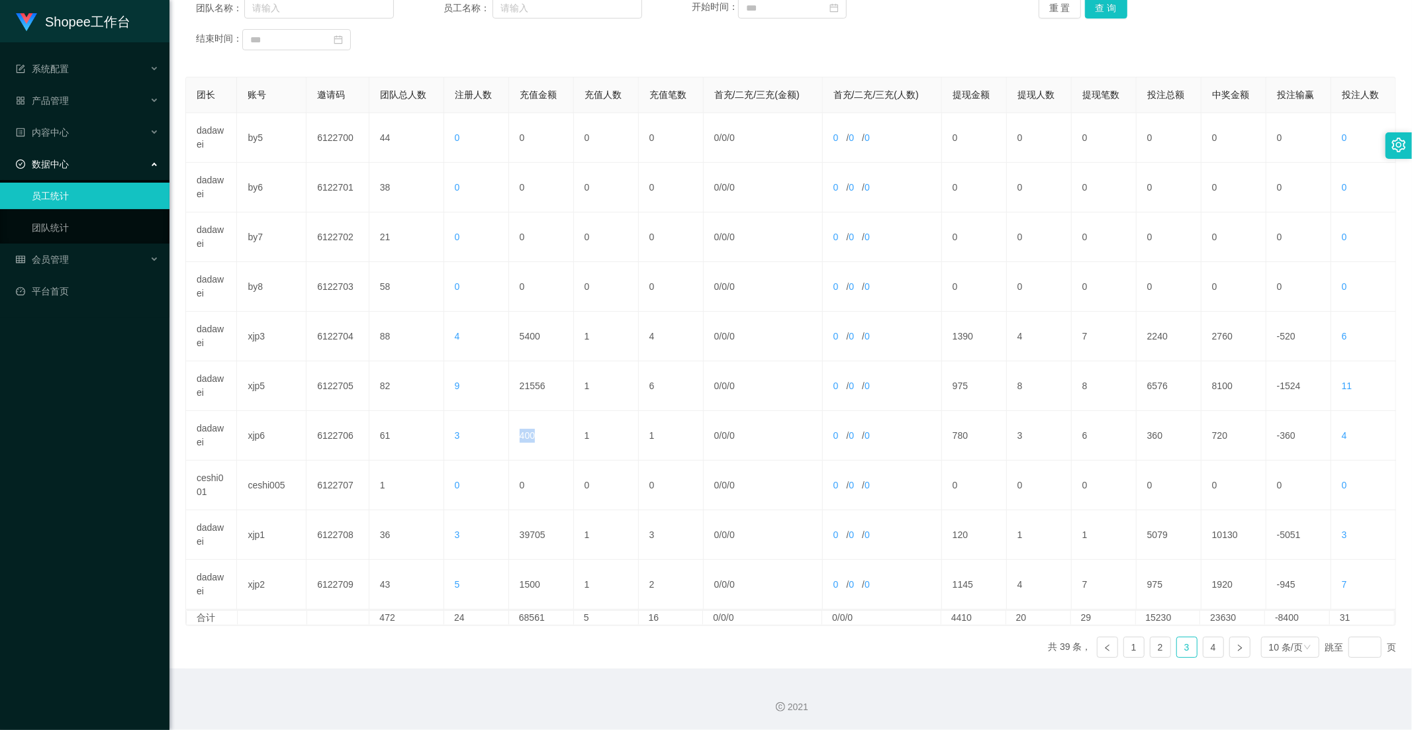
copy td "400"
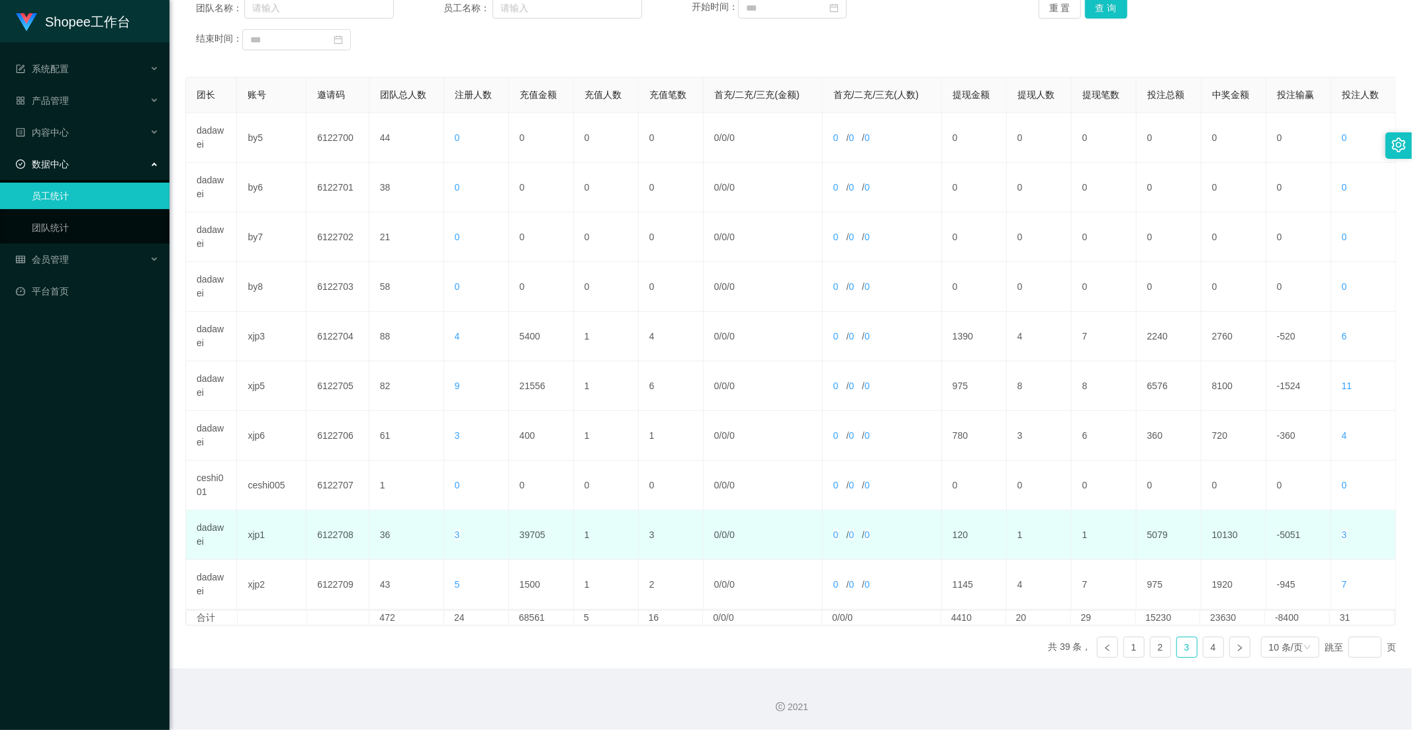
click at [528, 531] on td "39705" at bounding box center [541, 535] width 65 height 50
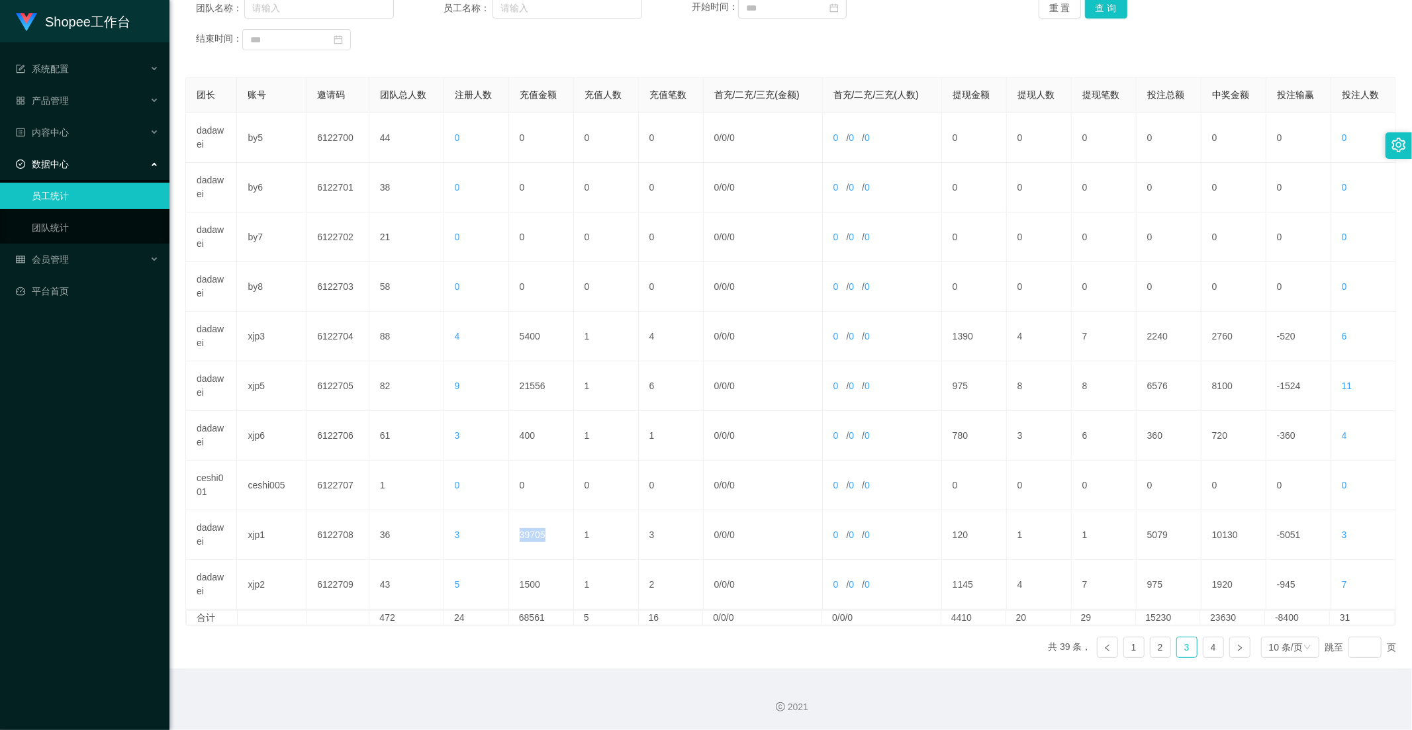
copy td "39705"
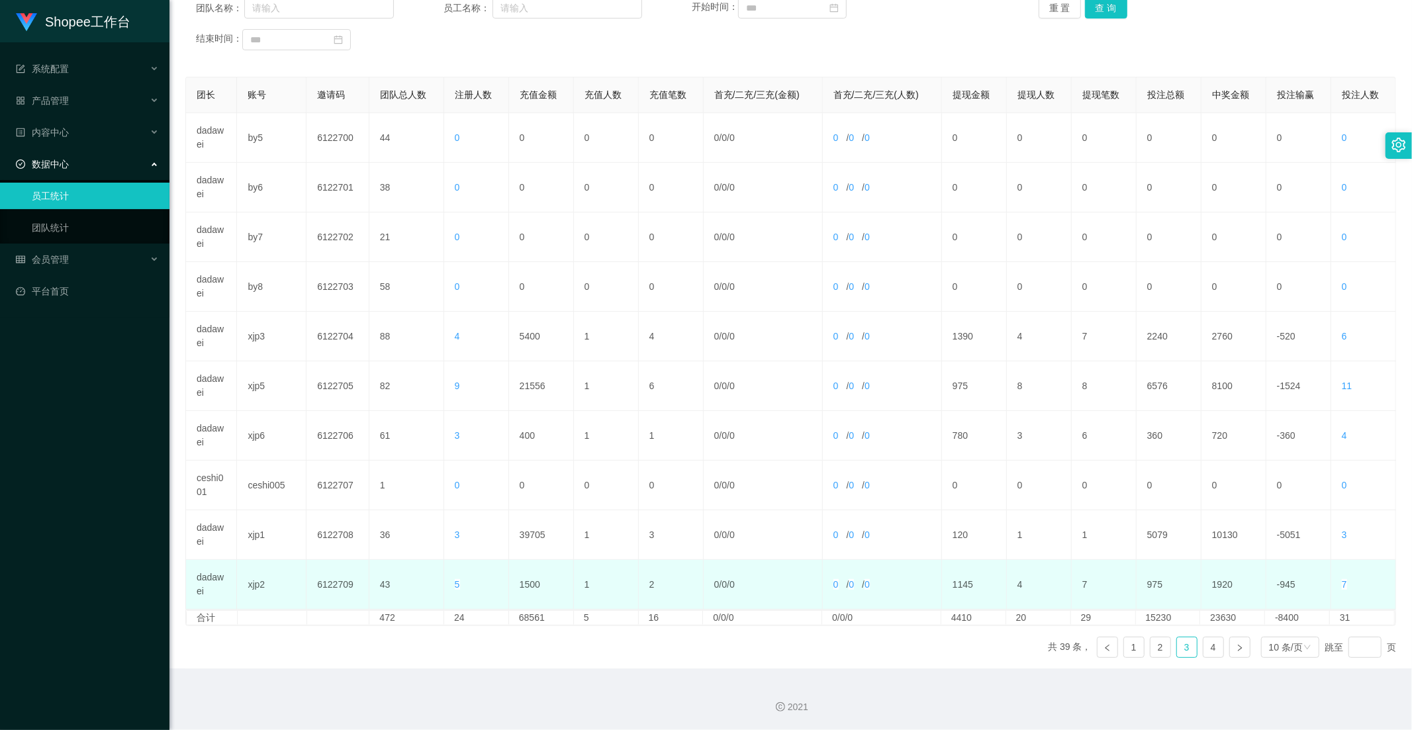
click at [528, 586] on td "1500" at bounding box center [541, 585] width 65 height 50
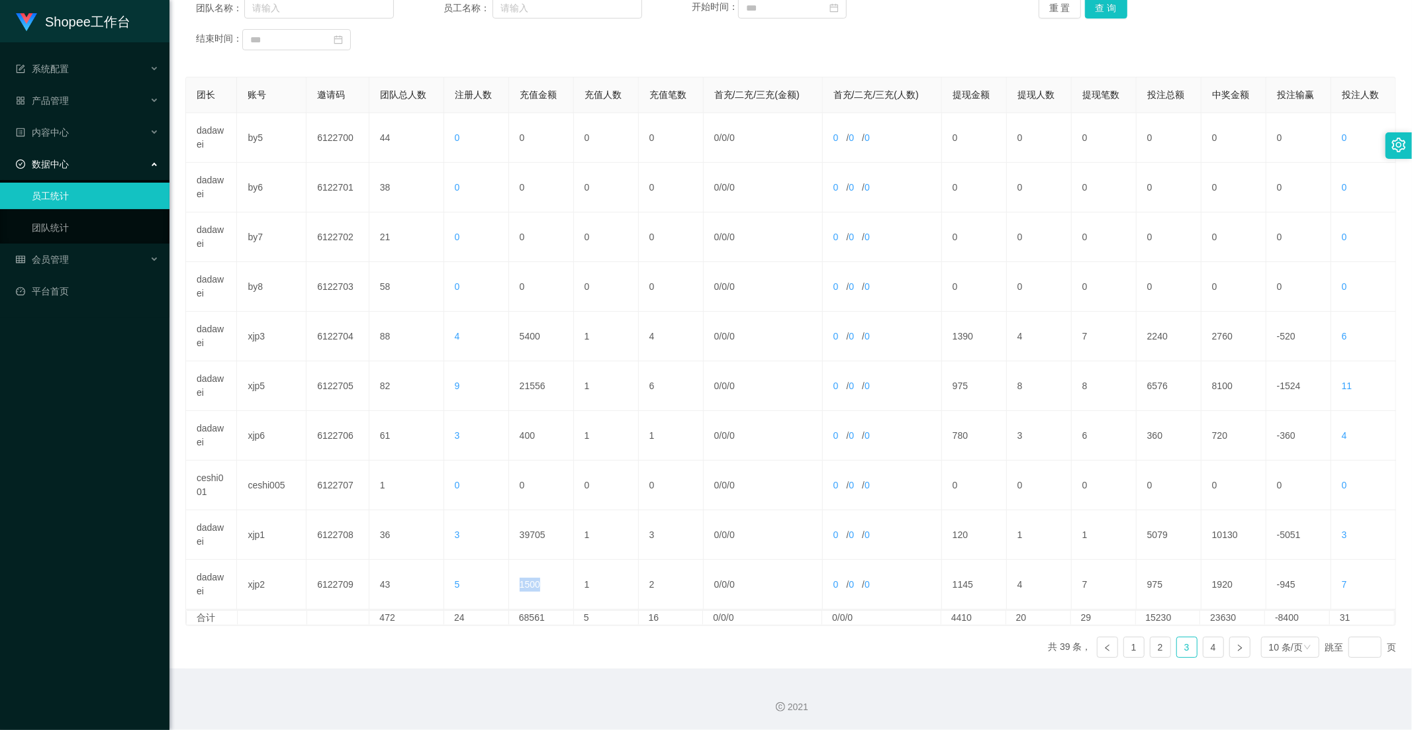
copy td "1500"
click at [996, 639] on link "4" at bounding box center [1213, 647] width 20 height 20
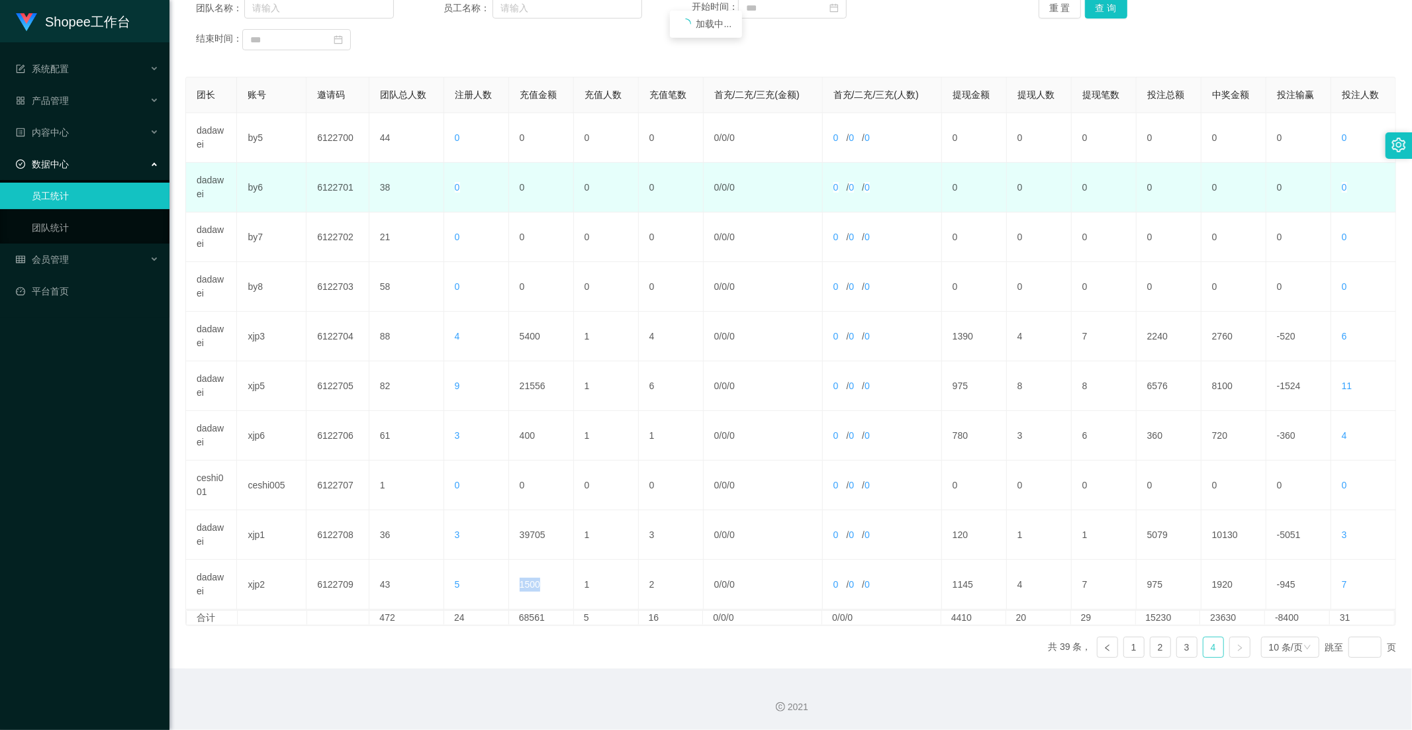
scroll to position [135, 0]
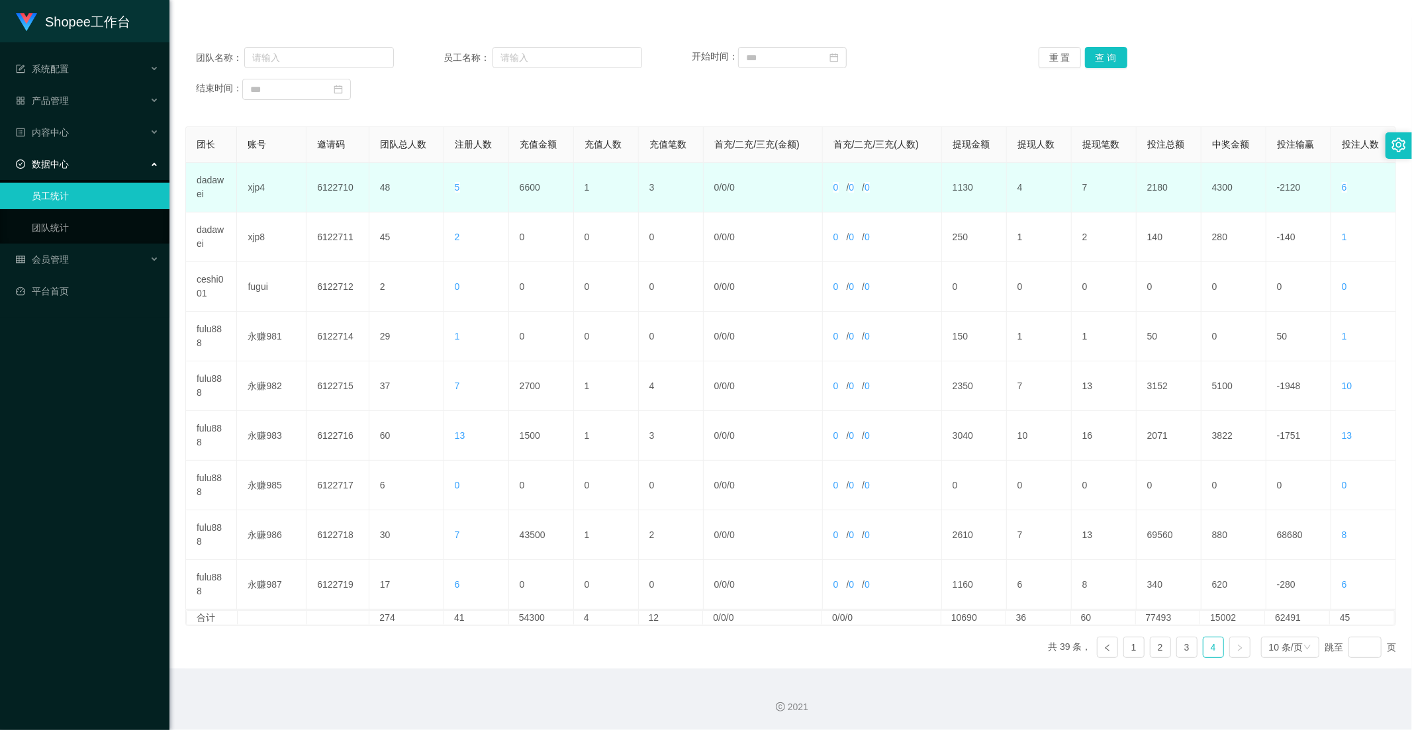
click at [520, 182] on td "6600" at bounding box center [541, 188] width 65 height 50
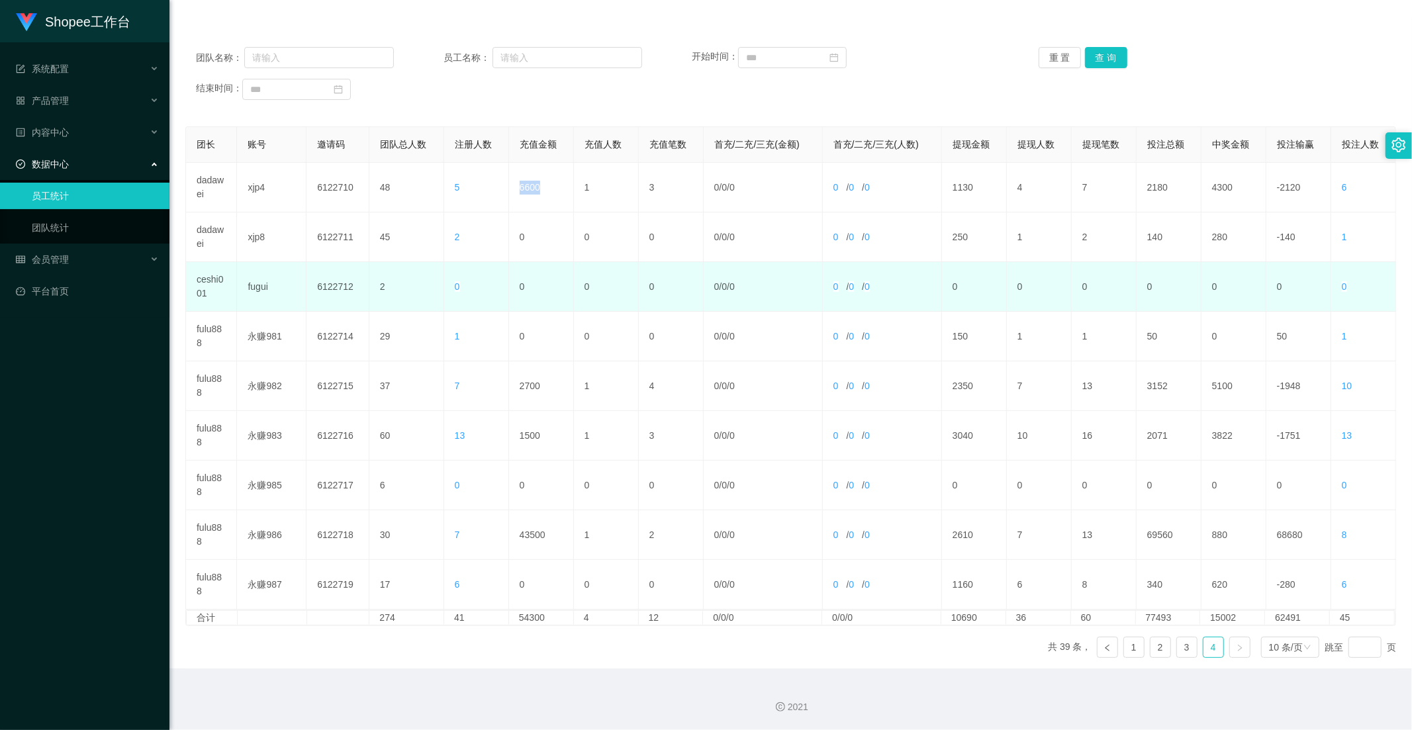
copy td "6600"
click at [996, 283] on td "0" at bounding box center [1039, 287] width 65 height 50
